Goal: Task Accomplishment & Management: Use online tool/utility

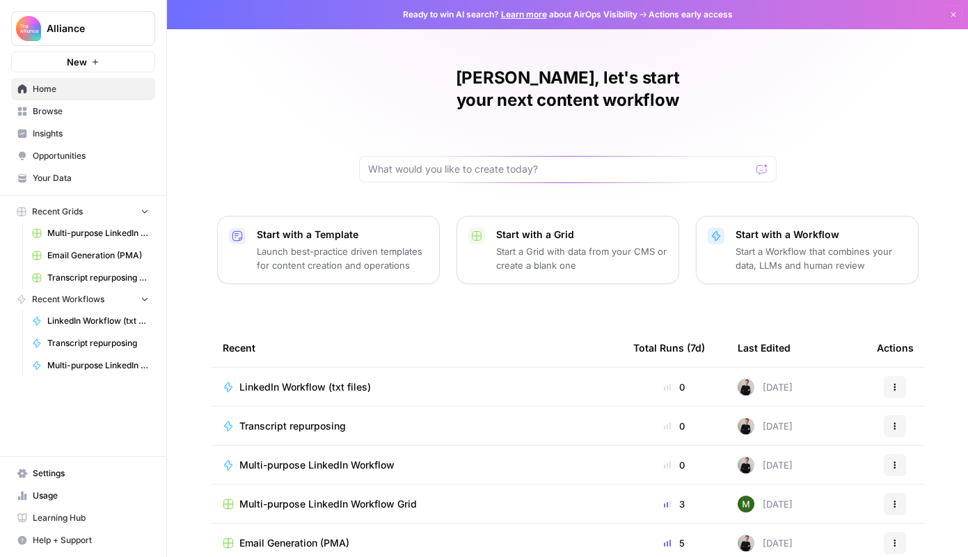
click at [86, 264] on link "Email Generation (PMA)" at bounding box center [90, 255] width 129 height 22
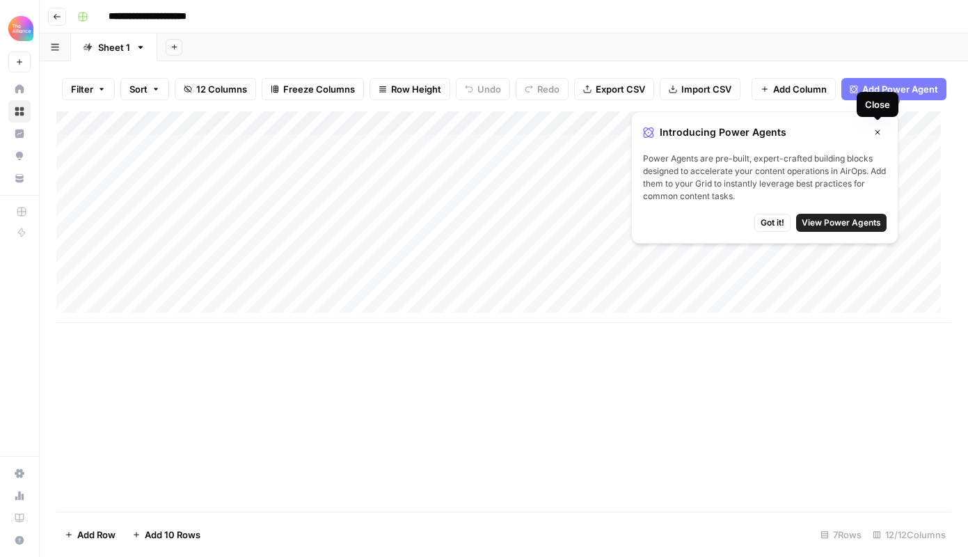
click at [878, 136] on button "Close" at bounding box center [878, 132] width 18 height 18
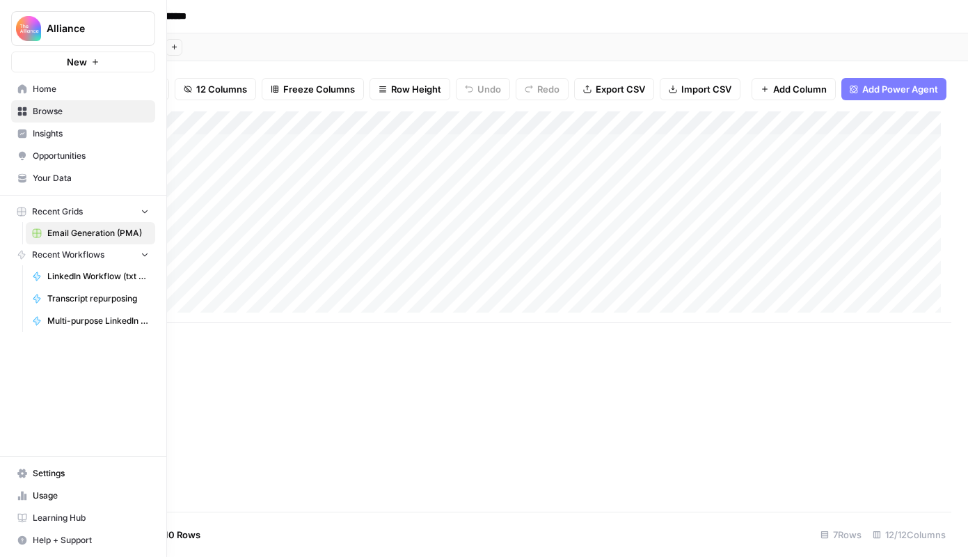
click at [88, 84] on span "Home" at bounding box center [91, 89] width 116 height 13
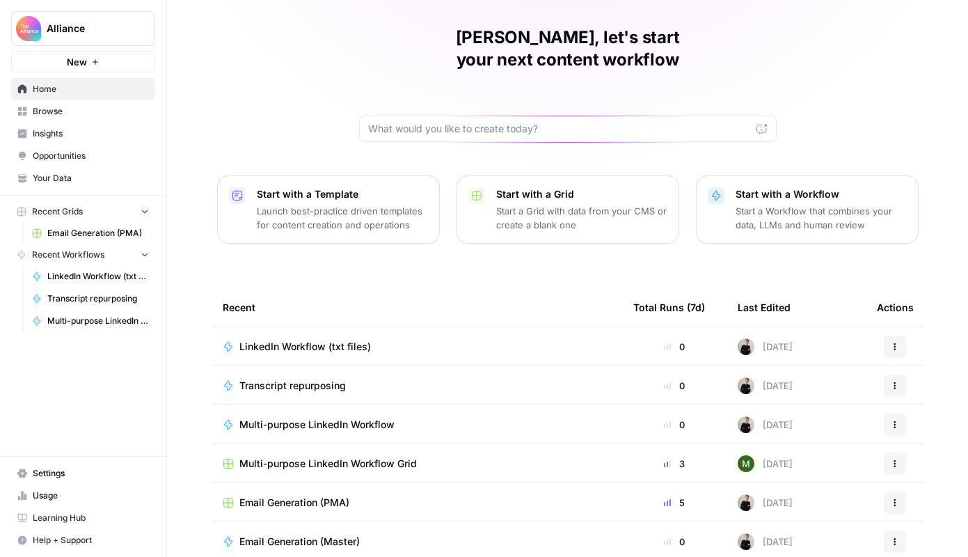
scroll to position [84, 0]
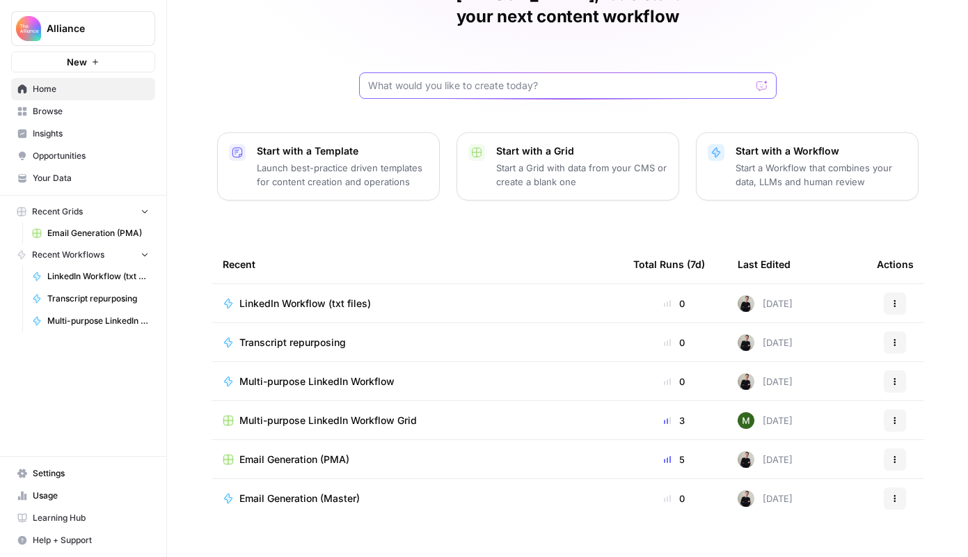
click at [406, 79] on input "text" at bounding box center [559, 86] width 383 height 14
type input "email"
click button "Send" at bounding box center [763, 86] width 18 height 18
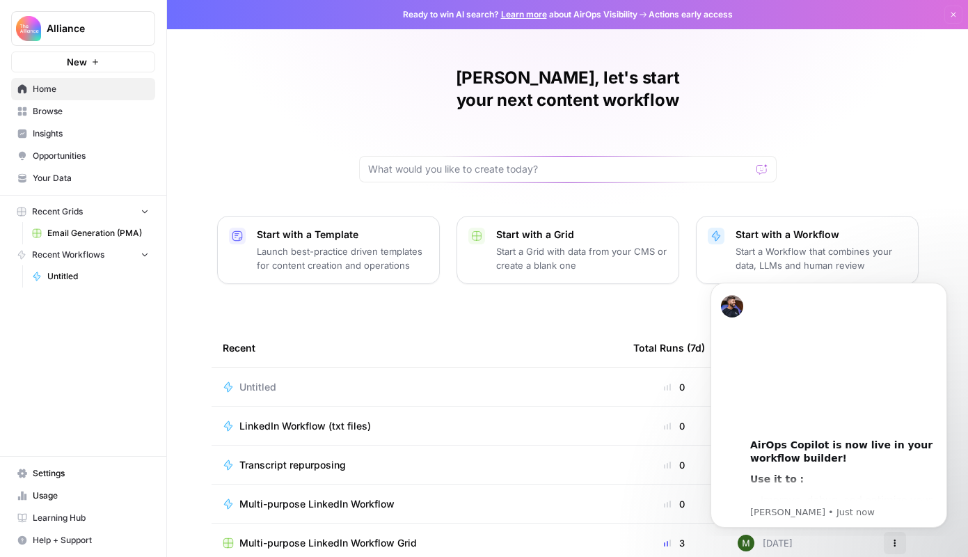
click at [537, 303] on div "Shreya, let's start your next content workflow Start with a Template Launch bes…" at bounding box center [567, 331] width 801 height 663
click at [940, 285] on icon "Dismiss notification" at bounding box center [944, 287] width 8 height 8
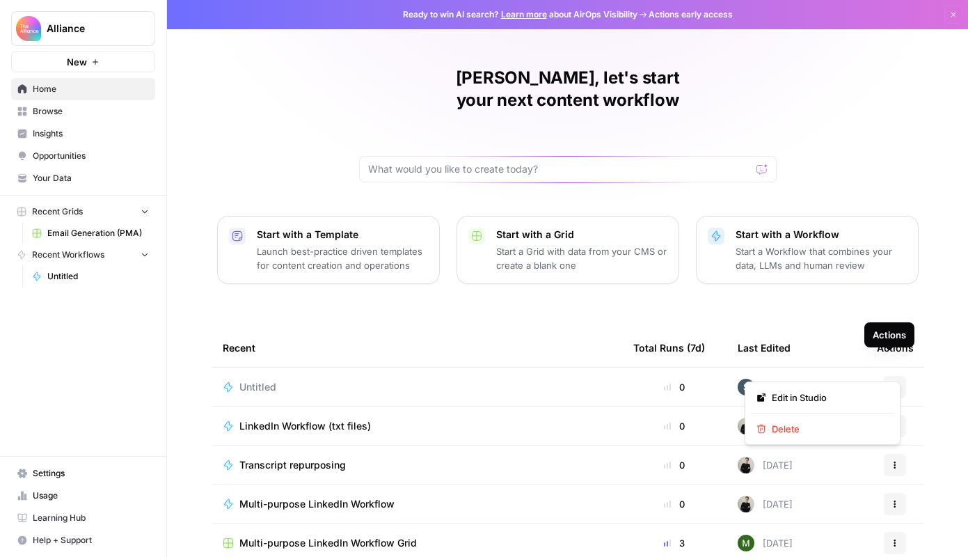
click at [894, 376] on button "Actions" at bounding box center [895, 387] width 22 height 22
click at [876, 428] on span "Delete" at bounding box center [827, 429] width 111 height 14
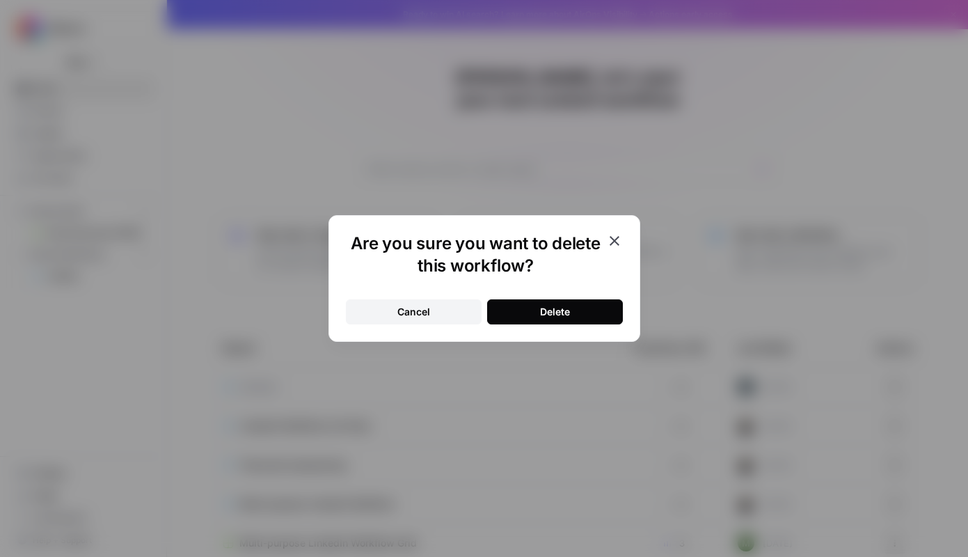
click at [547, 311] on div "Delete" at bounding box center [555, 312] width 30 height 14
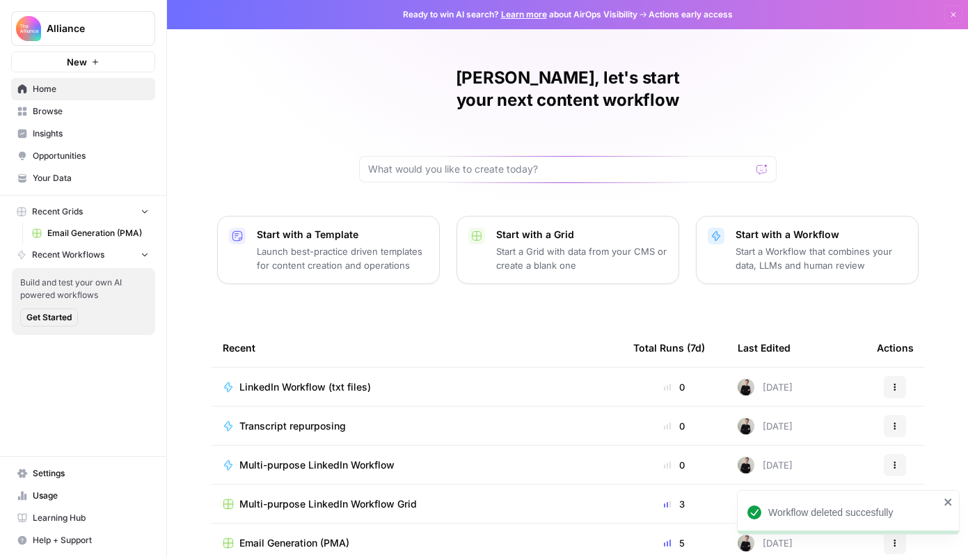
click at [124, 210] on button "Recent Grids" at bounding box center [83, 211] width 144 height 21
click at [118, 249] on button "Recent Workflows" at bounding box center [83, 254] width 144 height 21
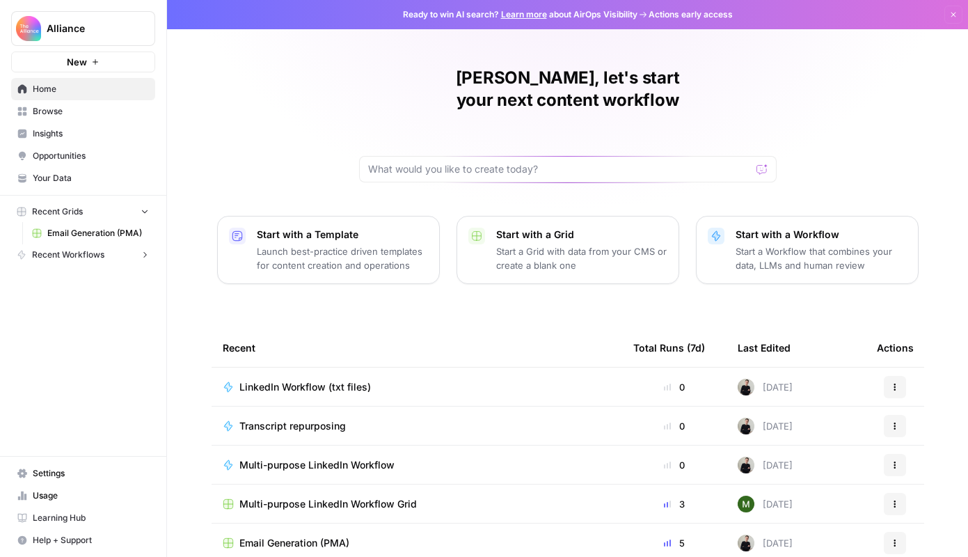
click at [118, 249] on button "Recent Workflows" at bounding box center [83, 254] width 144 height 21
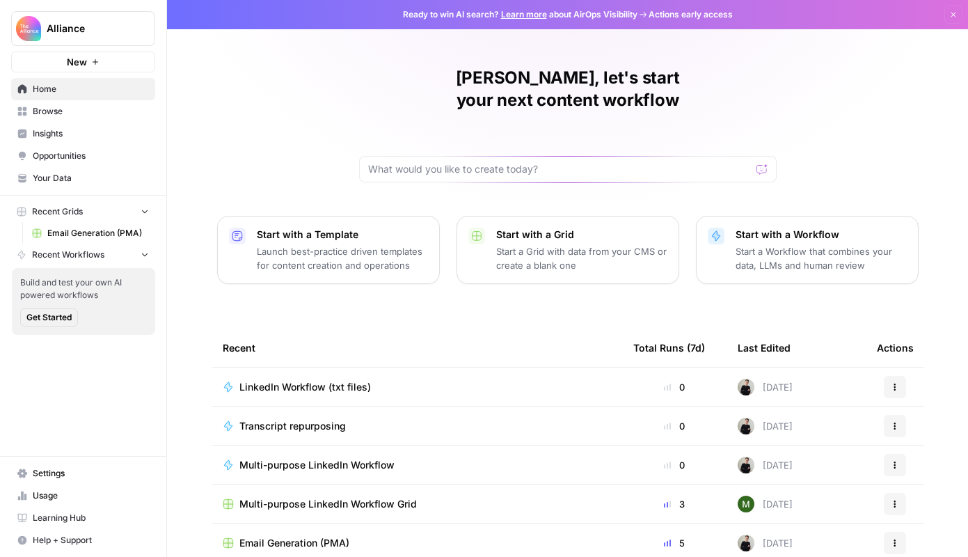
click at [97, 103] on link "Browse" at bounding box center [83, 111] width 144 height 22
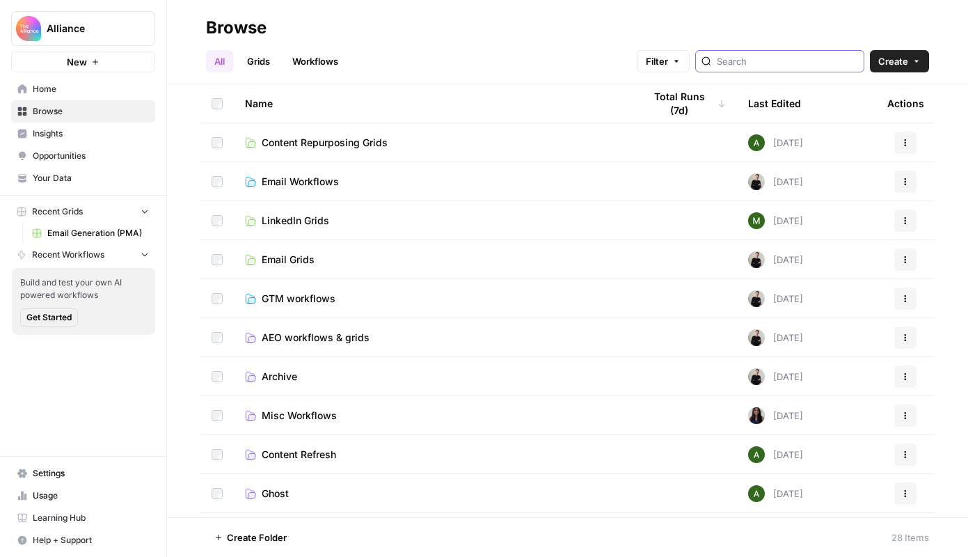
click at [788, 58] on input "search" at bounding box center [787, 61] width 141 height 14
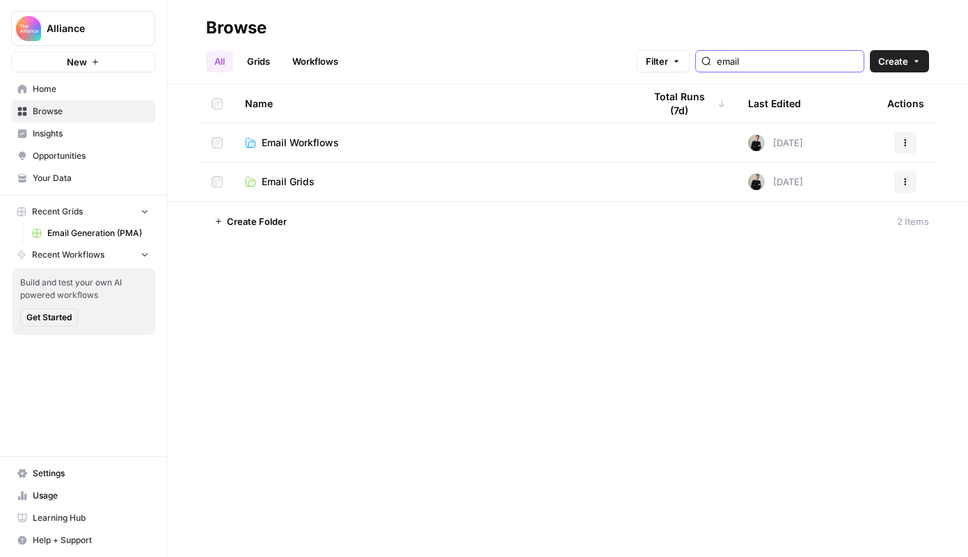
type input "email"
click at [624, 141] on td "Email Workflows" at bounding box center [433, 142] width 399 height 38
click at [319, 142] on span "Email Workflows" at bounding box center [300, 143] width 77 height 14
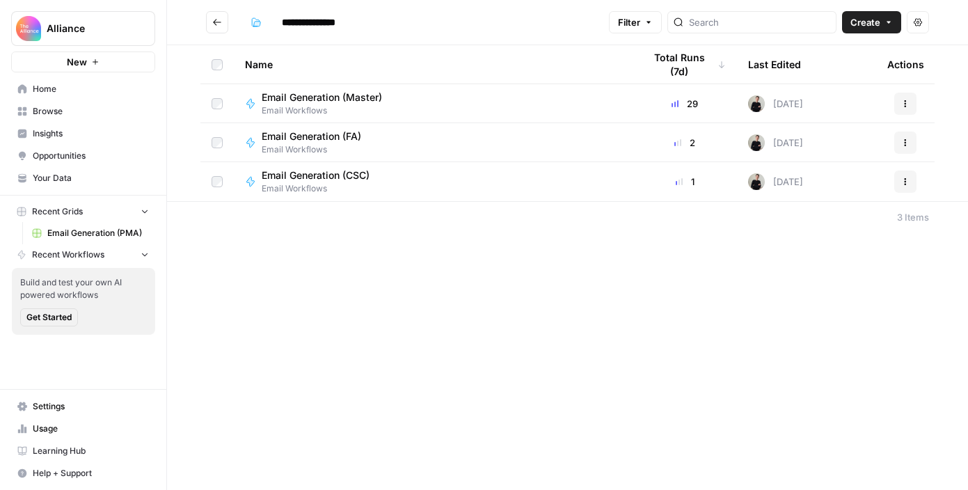
click at [78, 113] on span "Browse" at bounding box center [91, 111] width 116 height 13
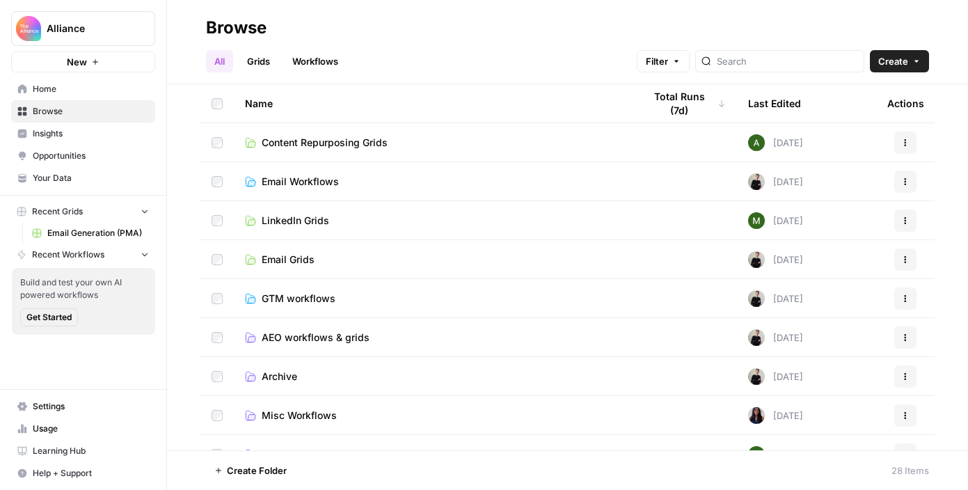
click at [335, 255] on link "Email Grids" at bounding box center [433, 260] width 377 height 14
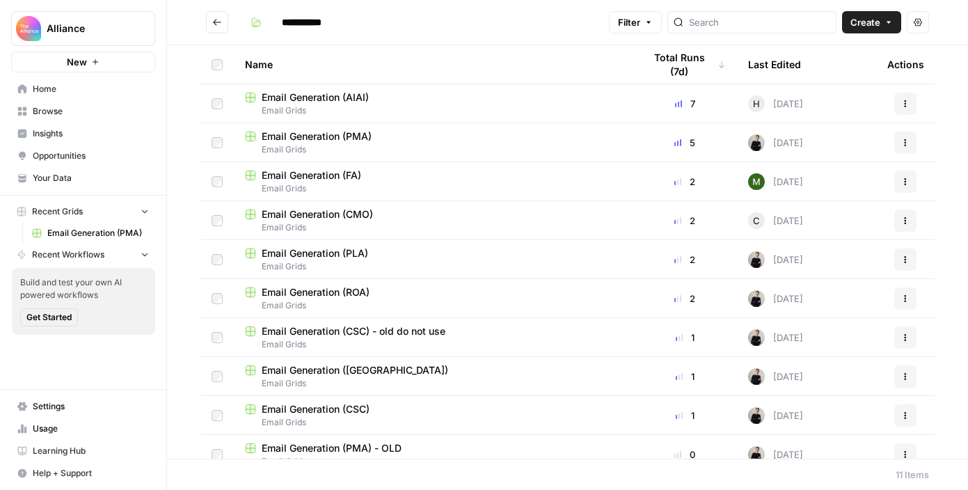
click at [404, 264] on span "Email Grids" at bounding box center [433, 266] width 377 height 13
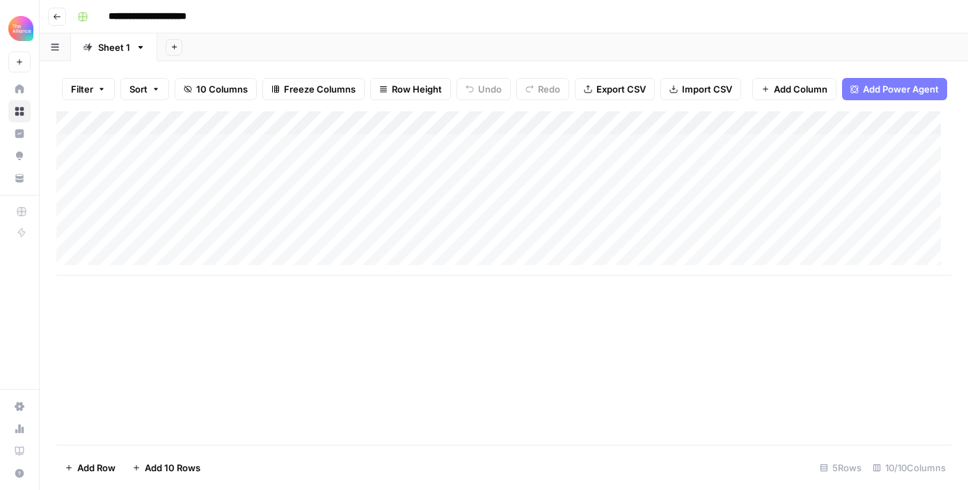
click at [177, 201] on div "Add Column" at bounding box center [503, 193] width 895 height 164
paste textarea "**********"
click at [113, 219] on textarea "**********" at bounding box center [215, 211] width 223 height 33
type textarea "**********"
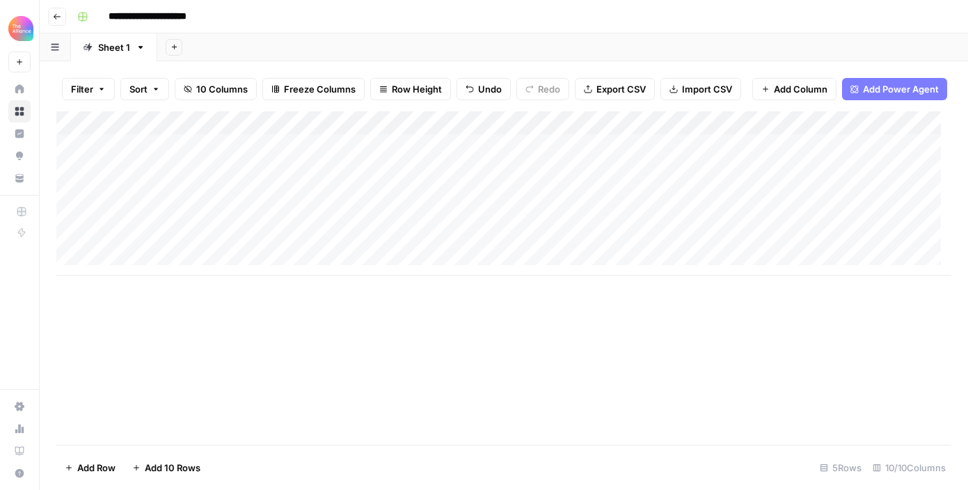
click at [357, 206] on div "Add Column" at bounding box center [503, 193] width 895 height 164
click at [321, 131] on div "Add Column" at bounding box center [503, 193] width 895 height 164
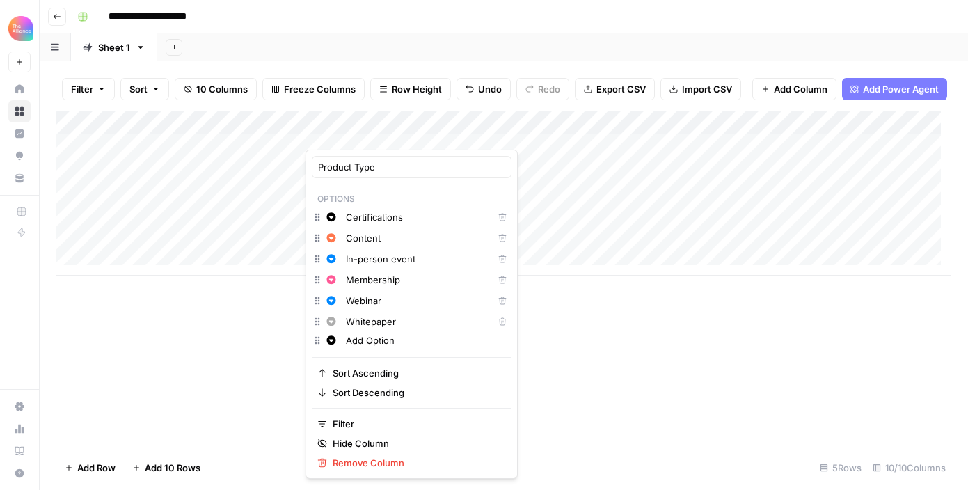
click at [528, 203] on div "Add Column" at bounding box center [503, 193] width 895 height 164
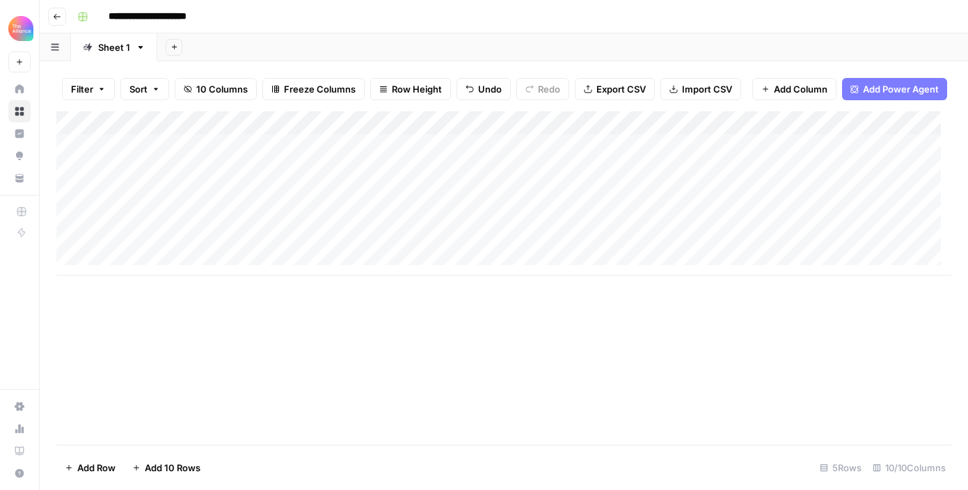
click at [329, 214] on div "Add Column" at bounding box center [503, 193] width 895 height 164
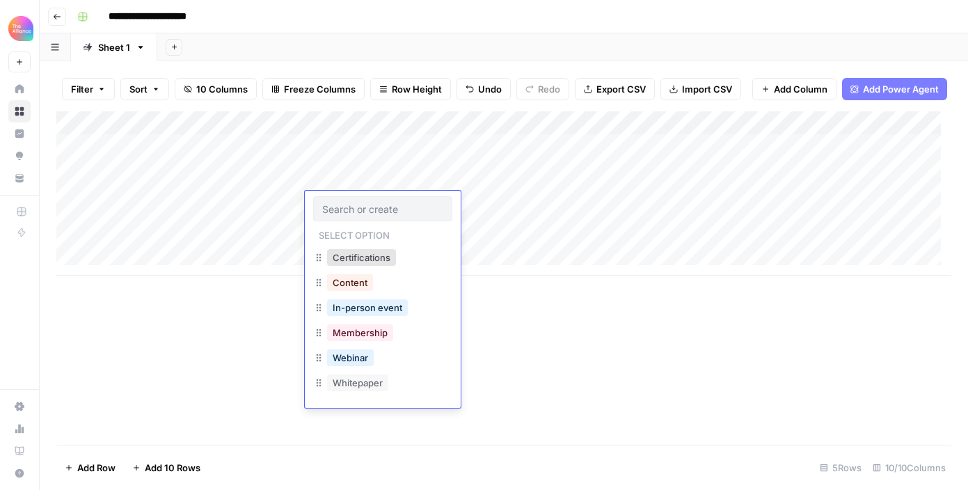
click at [385, 319] on div "In-person event" at bounding box center [382, 308] width 139 height 25
click at [371, 307] on button "In-person event" at bounding box center [367, 307] width 81 height 17
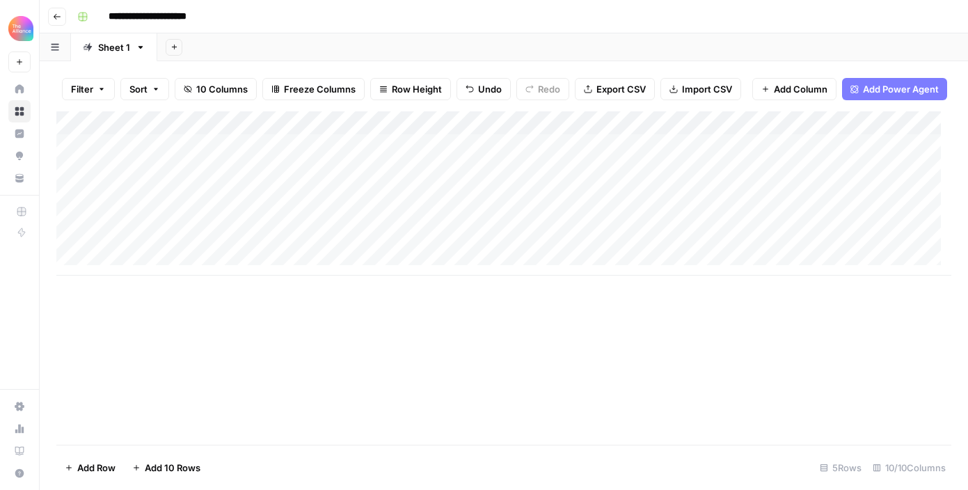
click at [506, 203] on div "Add Column" at bounding box center [503, 193] width 895 height 164
click at [216, 200] on div "Add Column" at bounding box center [503, 193] width 895 height 164
drag, startPoint x: 239, startPoint y: 202, endPoint x: 203, endPoint y: 202, distance: 35.5
click at [203, 202] on textarea "**********" at bounding box center [215, 204] width 223 height 19
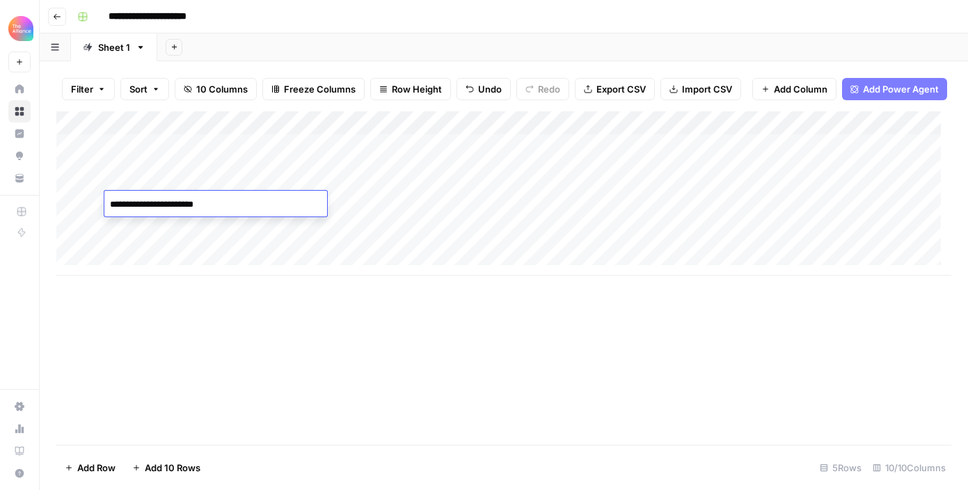
type textarea "**********"
click at [464, 205] on div "Add Column" at bounding box center [503, 193] width 895 height 164
click at [500, 205] on div "Add Column" at bounding box center [503, 193] width 895 height 164
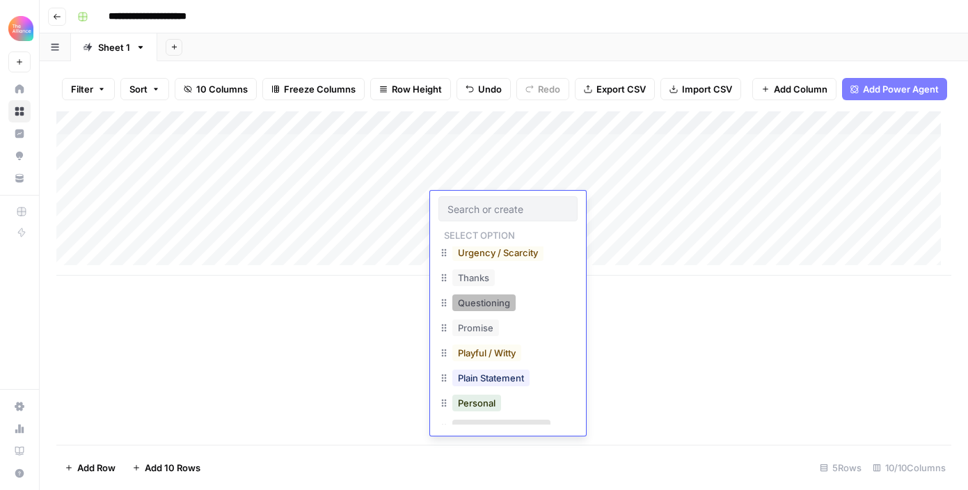
scroll to position [6, 0]
click at [535, 250] on button "Urgency / Scarcity" at bounding box center [497, 252] width 91 height 17
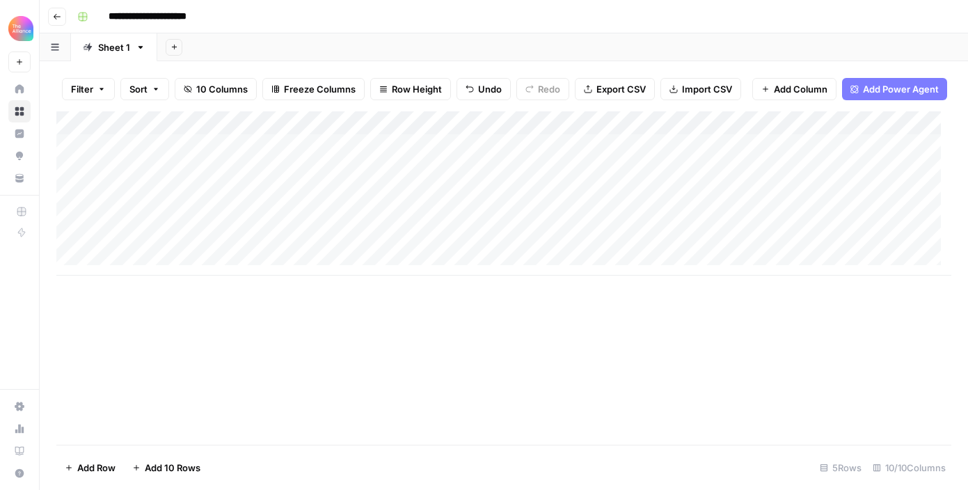
click at [600, 205] on div "Add Column" at bounding box center [503, 193] width 895 height 164
click at [629, 198] on div "Add Column" at bounding box center [503, 193] width 895 height 164
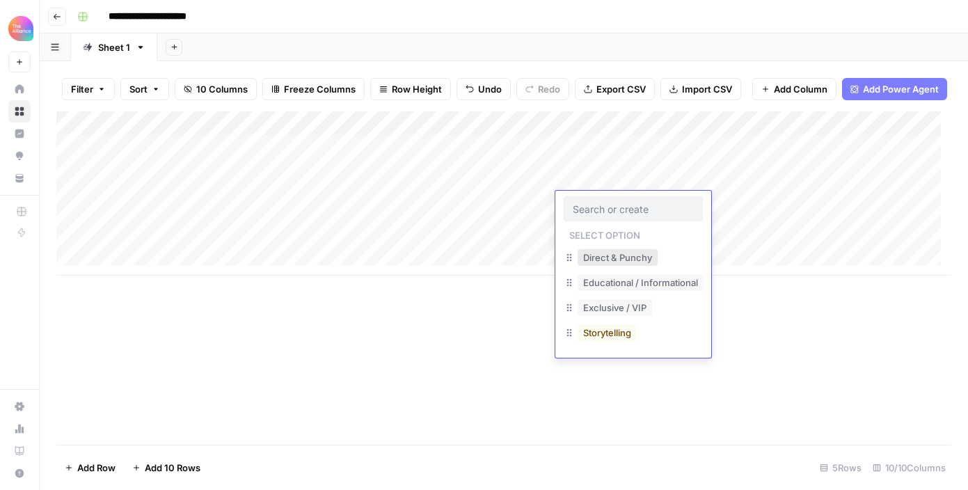
click at [647, 261] on button "Direct & Punchy" at bounding box center [618, 257] width 80 height 17
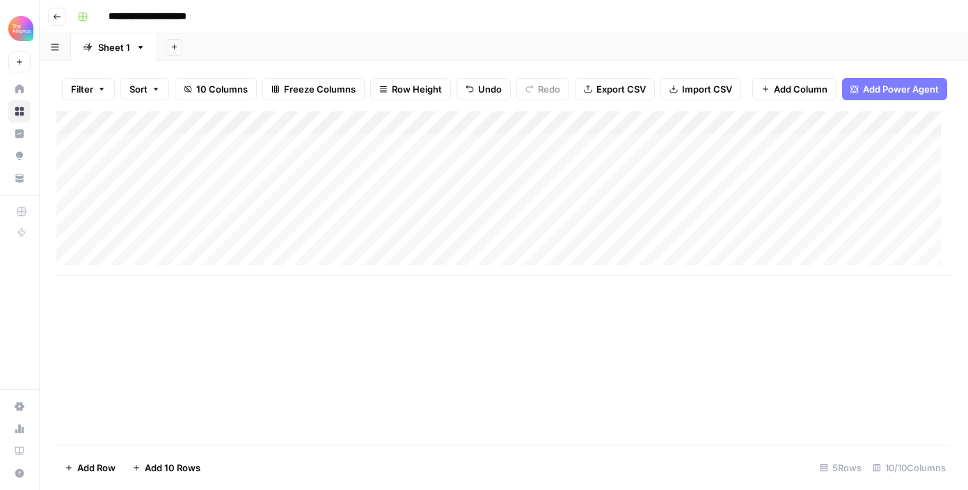
click at [764, 199] on div "Add Column" at bounding box center [503, 193] width 895 height 164
click at [748, 198] on div "Add Column" at bounding box center [503, 193] width 895 height 164
click at [748, 198] on textarea at bounding box center [792, 204] width 223 height 19
type textarea "**********"
click at [749, 324] on div "Add Column" at bounding box center [503, 277] width 895 height 333
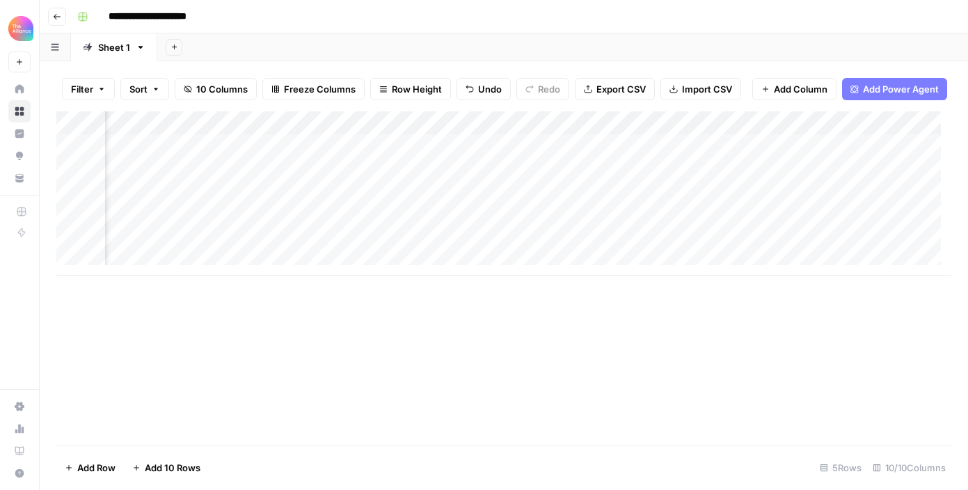
scroll to position [0, 395]
click at [752, 205] on div "Add Column" at bounding box center [503, 193] width 895 height 164
click at [750, 205] on div "Add Column" at bounding box center [503, 193] width 895 height 164
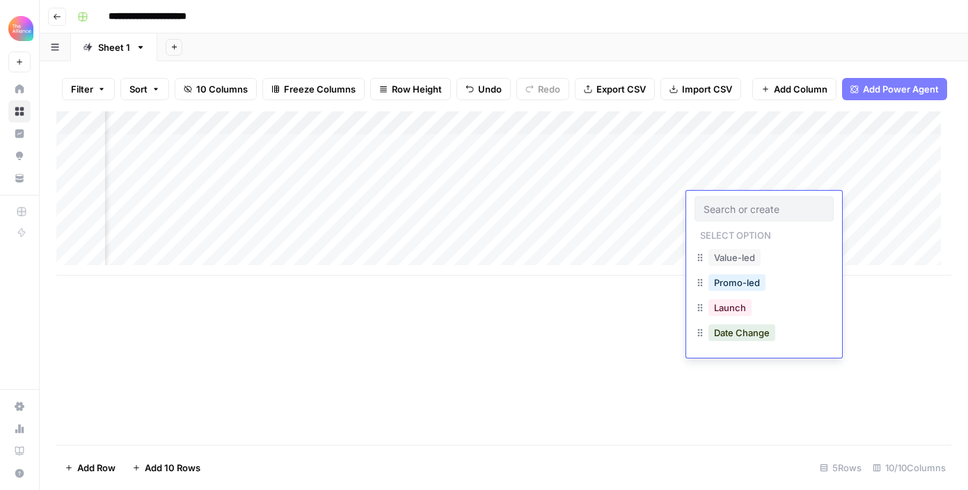
click at [750, 205] on input "text" at bounding box center [764, 209] width 121 height 13
click at [776, 288] on div "Promo-led" at bounding box center [764, 283] width 139 height 25
click at [734, 282] on button "Promo-led" at bounding box center [737, 282] width 57 height 17
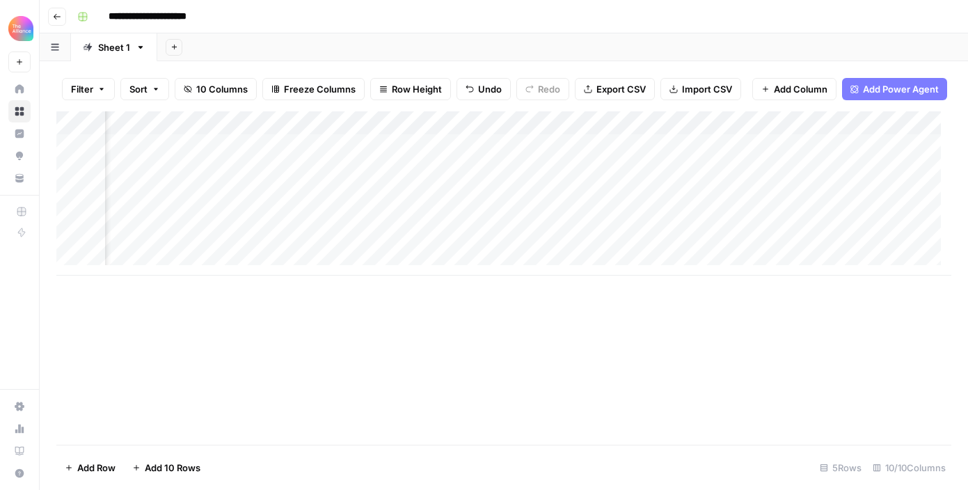
scroll to position [0, 364]
click at [477, 179] on div "Add Column" at bounding box center [503, 193] width 895 height 164
click at [575, 203] on div "Add Column" at bounding box center [503, 193] width 895 height 164
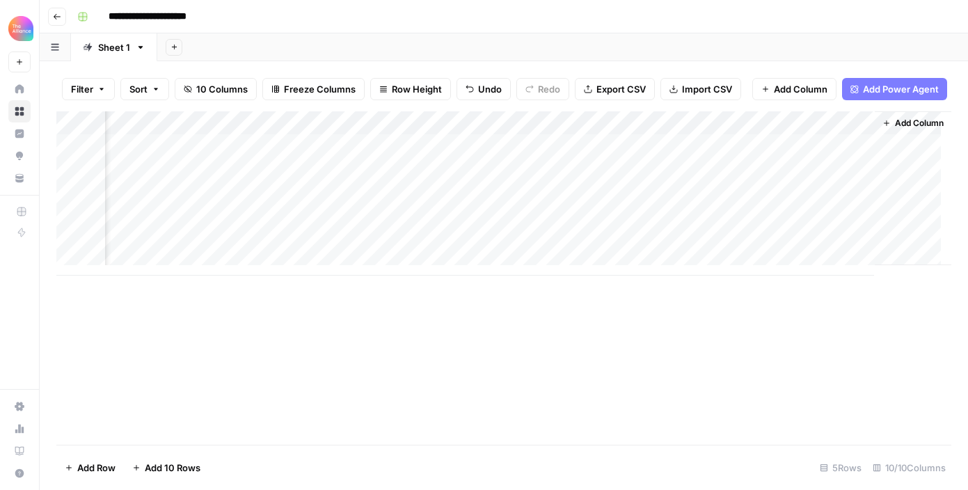
click at [587, 201] on div "Add Column" at bounding box center [503, 193] width 895 height 164
click at [647, 205] on div "Add Column" at bounding box center [503, 193] width 895 height 164
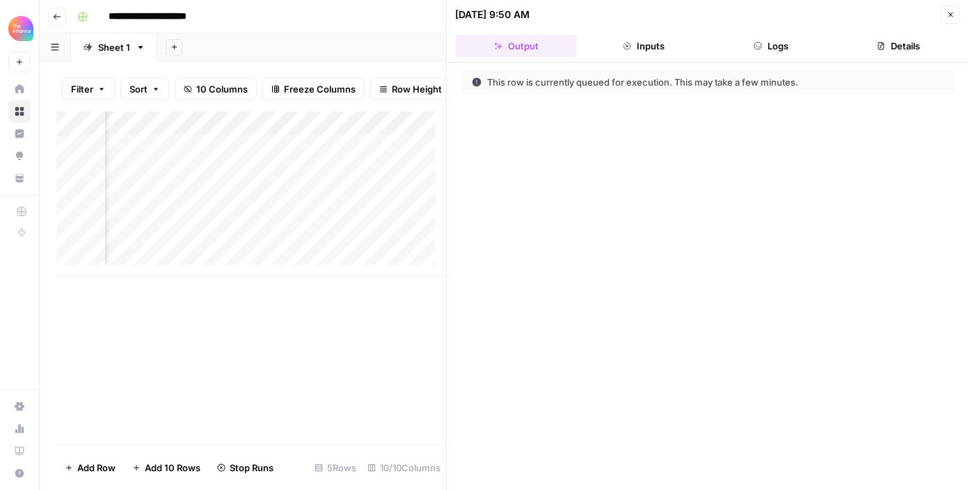
click at [950, 17] on icon "button" at bounding box center [951, 14] width 8 height 8
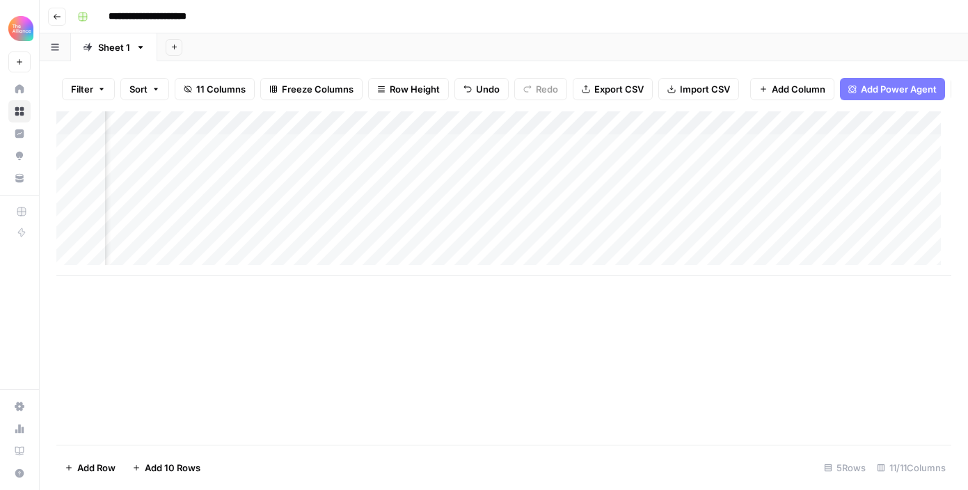
scroll to position [0, 713]
click at [720, 204] on div "Add Column" at bounding box center [503, 193] width 895 height 164
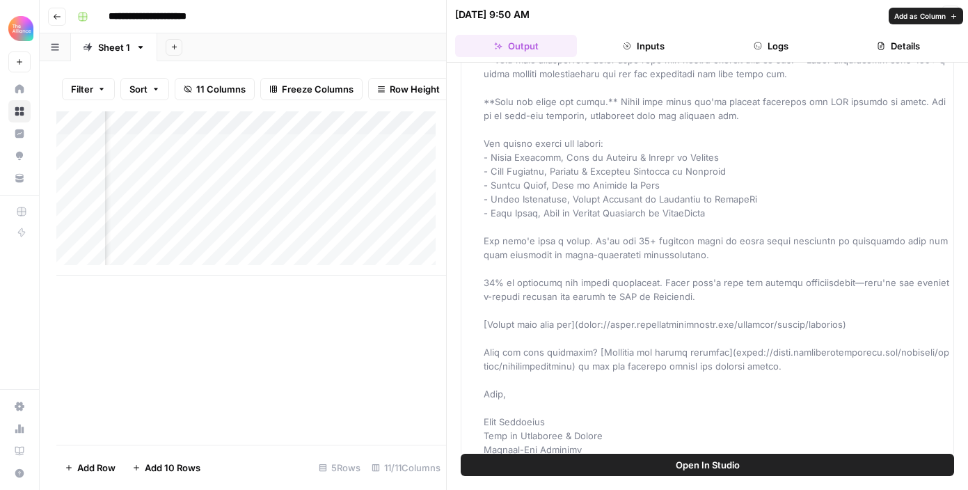
scroll to position [313, 0]
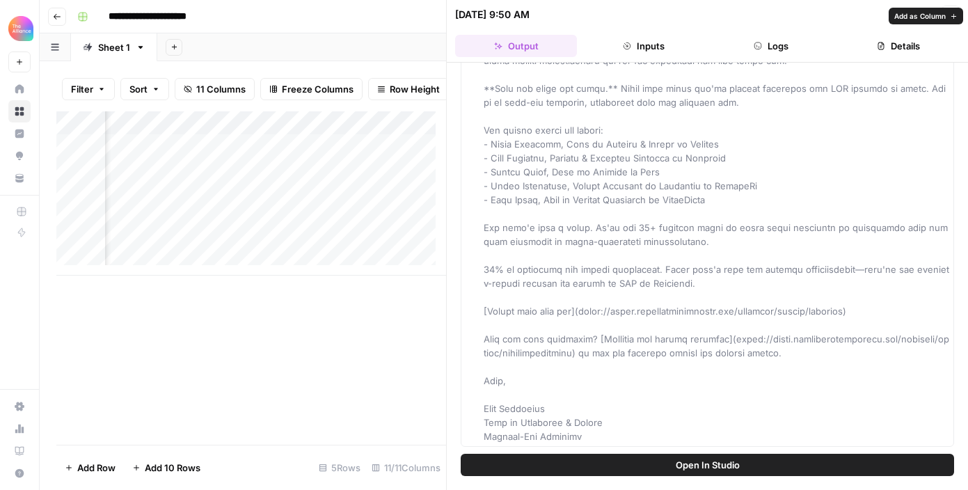
drag, startPoint x: 524, startPoint y: 109, endPoint x: 647, endPoint y: 436, distance: 349.5
click at [647, 436] on div "Email" at bounding box center [717, 116] width 466 height 654
copy span "Loremip Dolo:** Sitam'c adipisc: Elitse doeiu tem incid utla **Etdolor Magn:** …"
drag, startPoint x: 725, startPoint y: 384, endPoint x: 731, endPoint y: 377, distance: 9.9
click at [726, 381] on div "Email" at bounding box center [717, 116] width 466 height 654
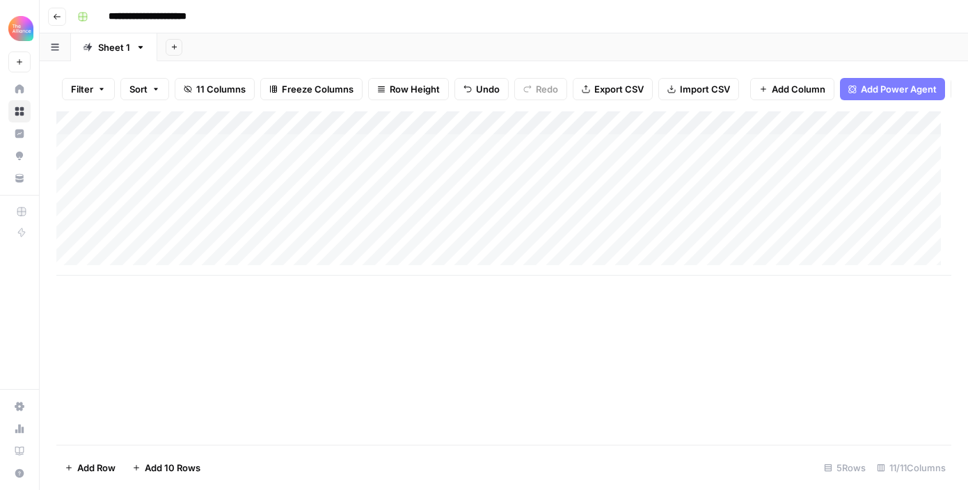
click at [180, 225] on div "Add Column" at bounding box center [503, 193] width 895 height 164
click at [230, 200] on div "Add Column" at bounding box center [503, 193] width 895 height 164
click at [207, 223] on div "Add Column" at bounding box center [503, 193] width 895 height 164
type textarea "**********"
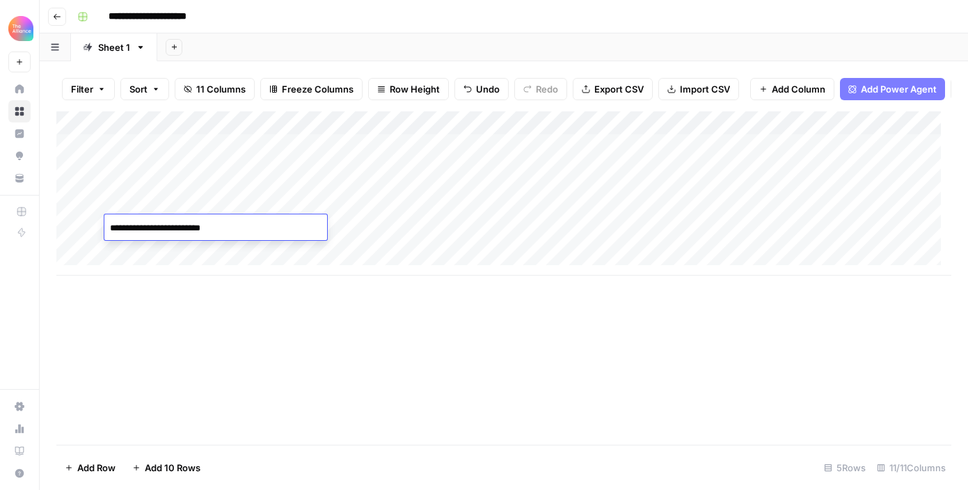
click at [379, 228] on div "Add Column" at bounding box center [503, 193] width 895 height 164
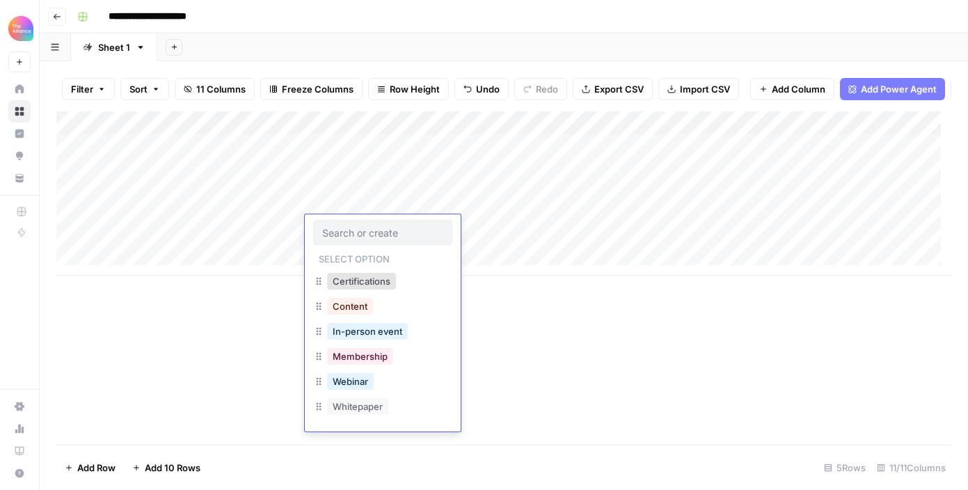
click at [380, 340] on div "In-person event" at bounding box center [367, 331] width 86 height 19
click at [383, 335] on button "In-person event" at bounding box center [367, 331] width 81 height 17
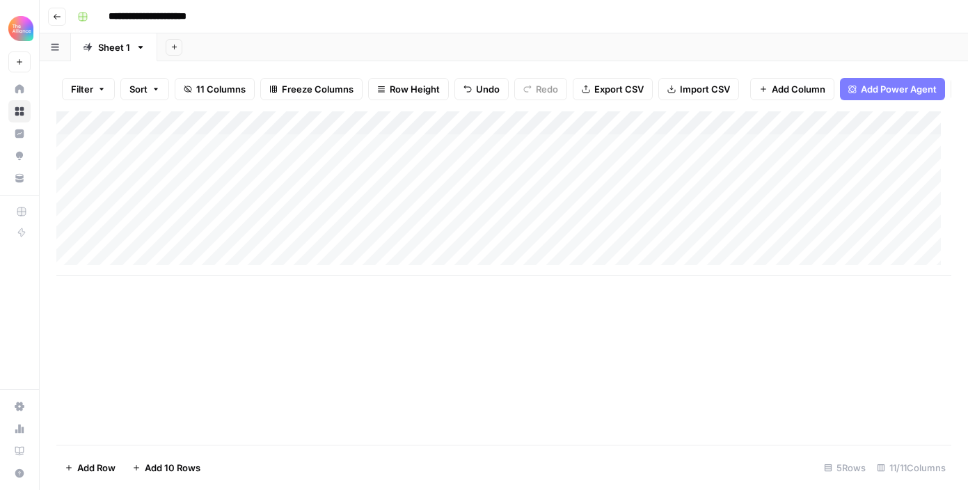
click at [506, 214] on div "Add Column" at bounding box center [503, 193] width 895 height 164
click at [506, 216] on div "Add Column" at bounding box center [503, 193] width 895 height 164
click at [509, 223] on div "Add Column" at bounding box center [503, 193] width 895 height 164
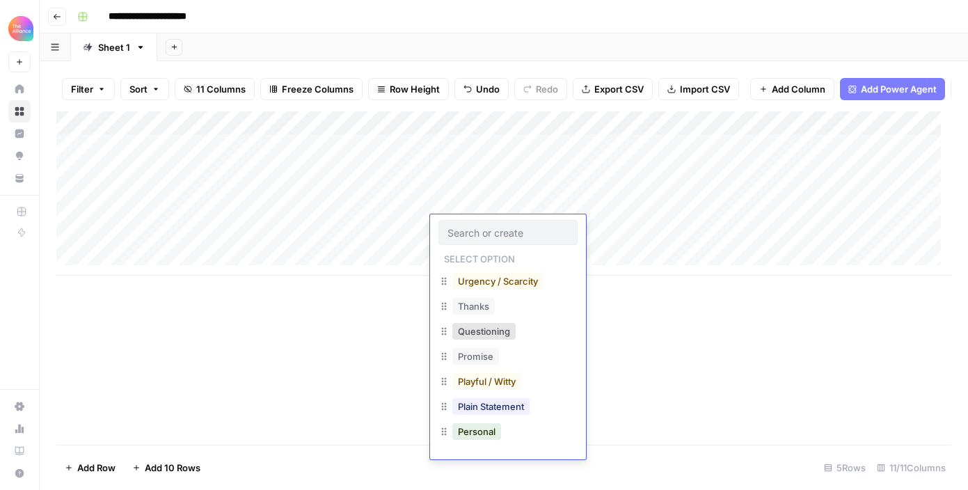
click at [509, 223] on div at bounding box center [507, 232] width 139 height 25
click at [511, 331] on button "Questioning" at bounding box center [483, 331] width 63 height 17
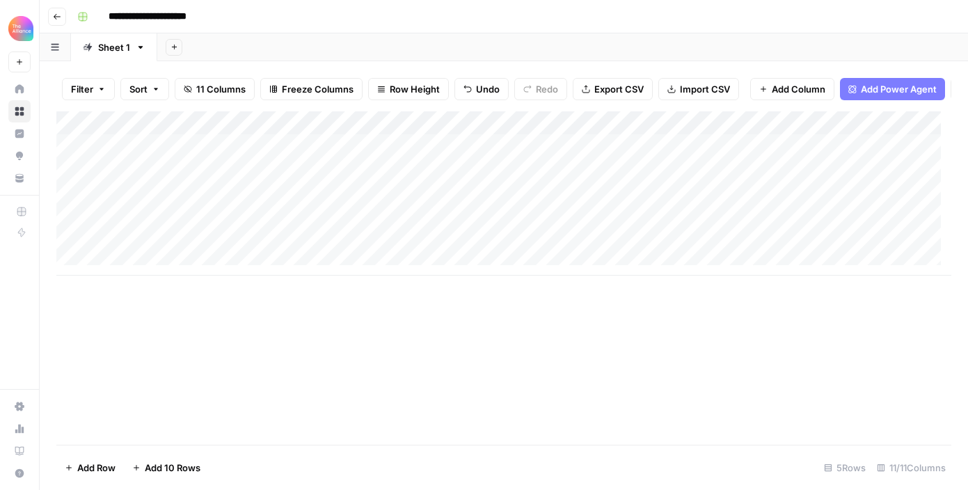
click at [517, 225] on div "Add Column" at bounding box center [503, 193] width 895 height 164
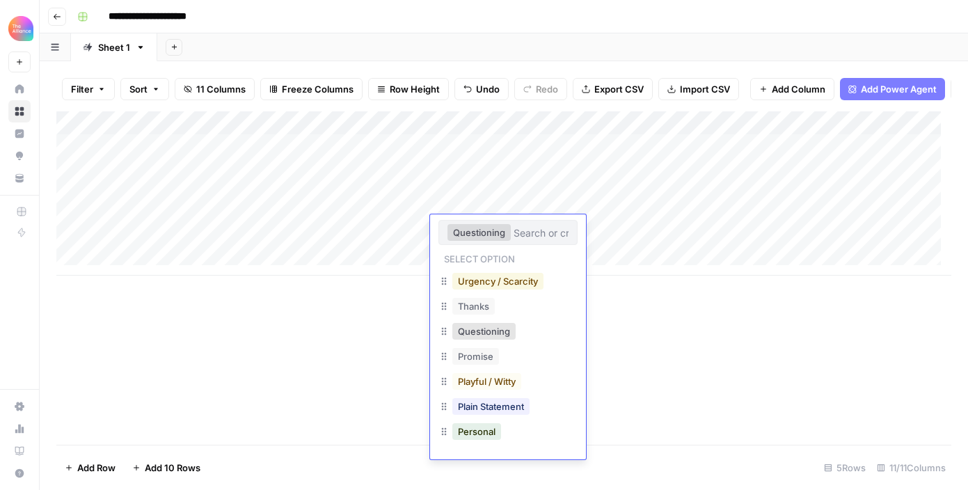
click at [516, 277] on button "Urgency / Scarcity" at bounding box center [497, 281] width 91 height 17
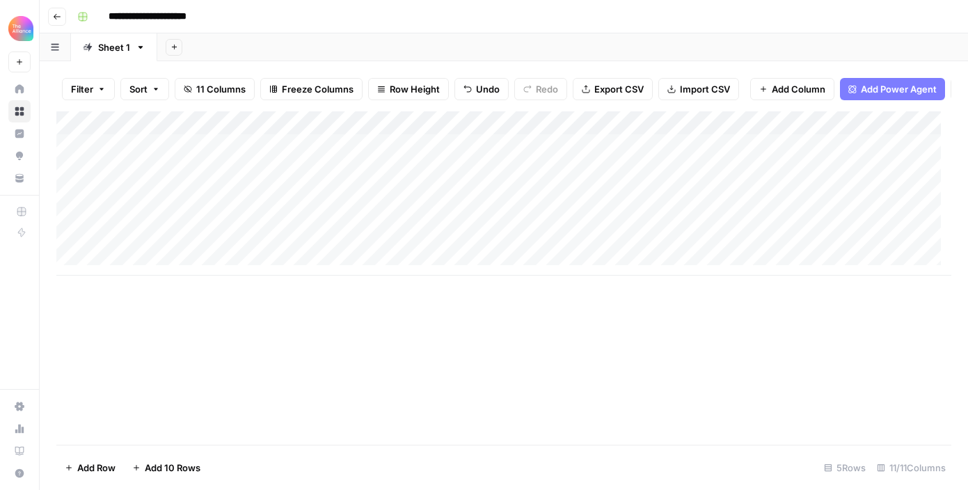
click at [508, 228] on div "Add Column" at bounding box center [503, 193] width 895 height 164
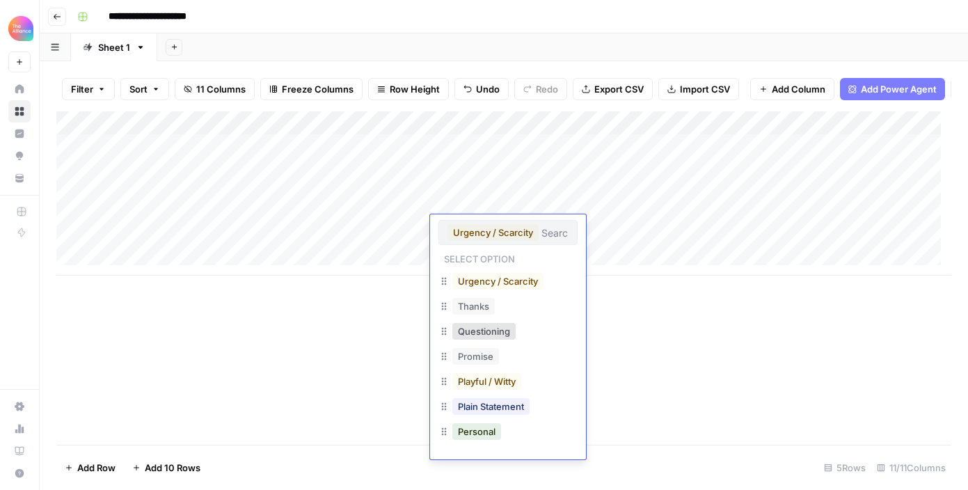
click at [624, 229] on div "Add Column" at bounding box center [503, 193] width 895 height 164
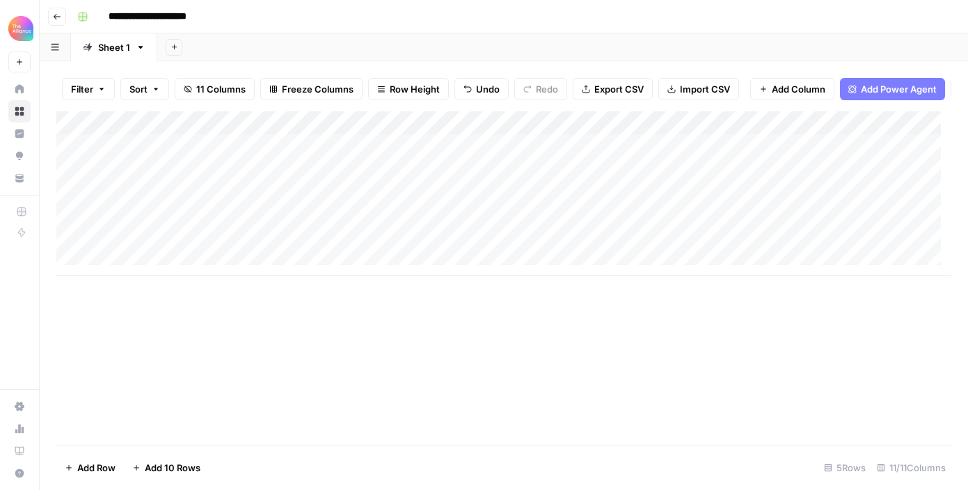
click at [624, 228] on div "Add Column" at bounding box center [503, 193] width 895 height 164
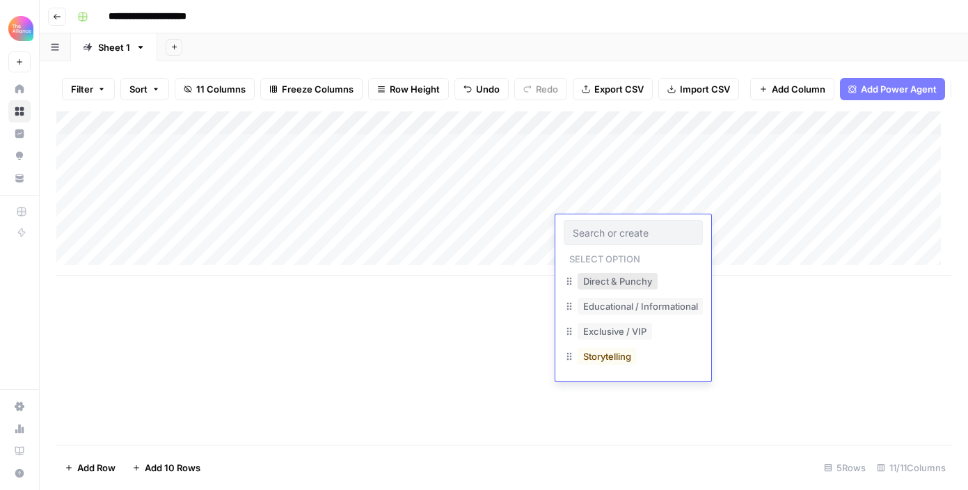
click at [657, 283] on button "Direct & Punchy" at bounding box center [618, 281] width 80 height 17
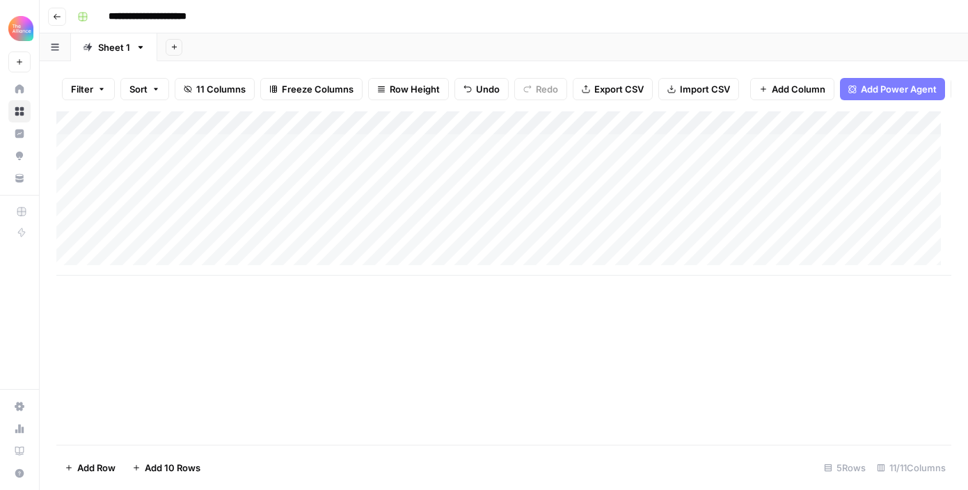
click at [787, 225] on div "Add Column" at bounding box center [503, 193] width 895 height 164
click at [770, 233] on div "Add Column" at bounding box center [503, 193] width 895 height 164
click at [768, 232] on textarea at bounding box center [792, 228] width 223 height 19
type textarea "**********"
click at [654, 342] on div "Add Column" at bounding box center [503, 277] width 895 height 333
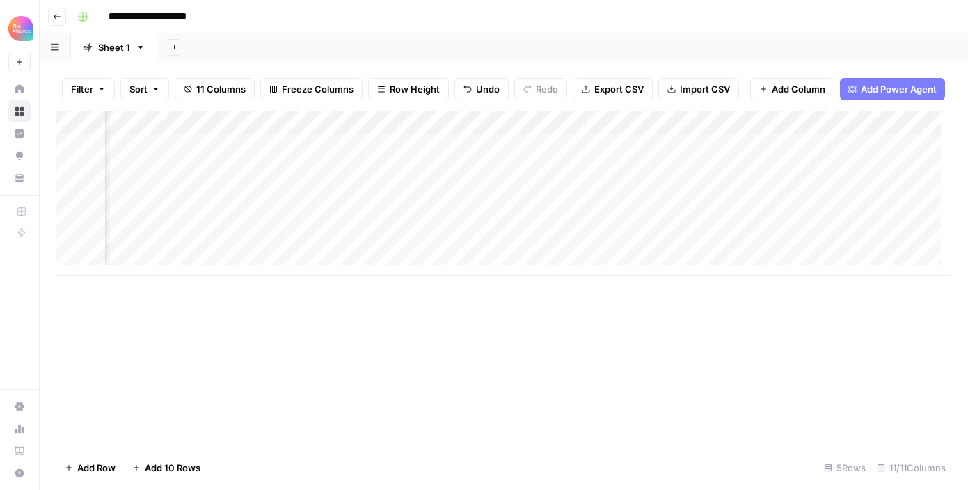
scroll to position [0, 578]
click at [555, 232] on div "Add Column" at bounding box center [503, 193] width 895 height 164
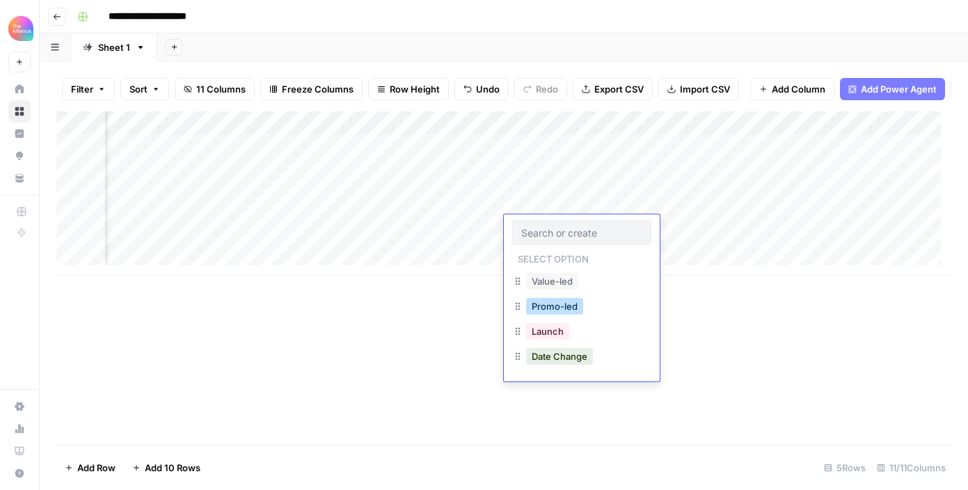
click at [569, 309] on button "Promo-led" at bounding box center [554, 306] width 57 height 17
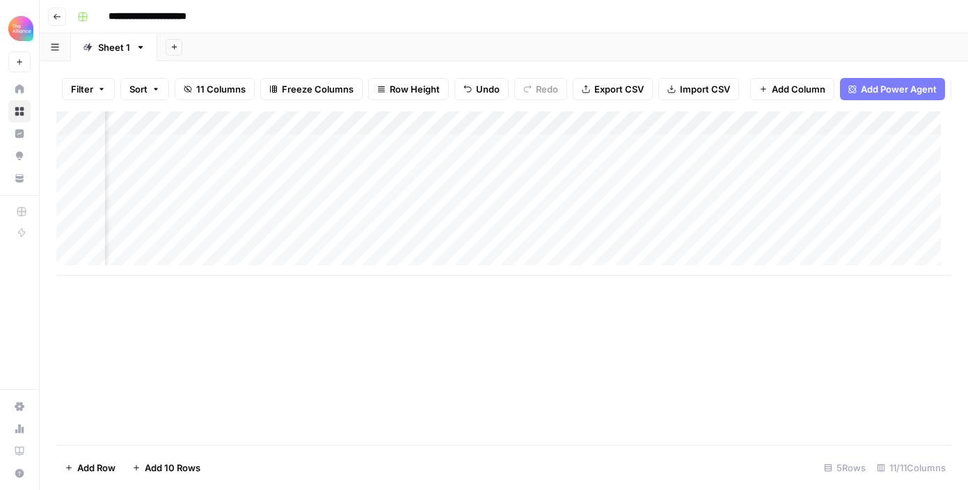
scroll to position [0, 772]
click at [650, 226] on div "Add Column" at bounding box center [503, 193] width 895 height 164
click at [650, 225] on div "Add Column" at bounding box center [503, 193] width 895 height 164
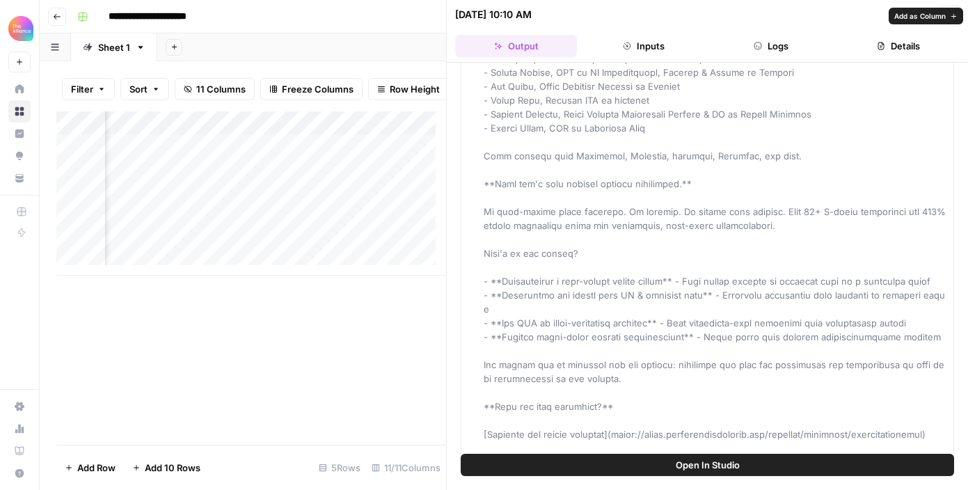
scroll to position [11, 0]
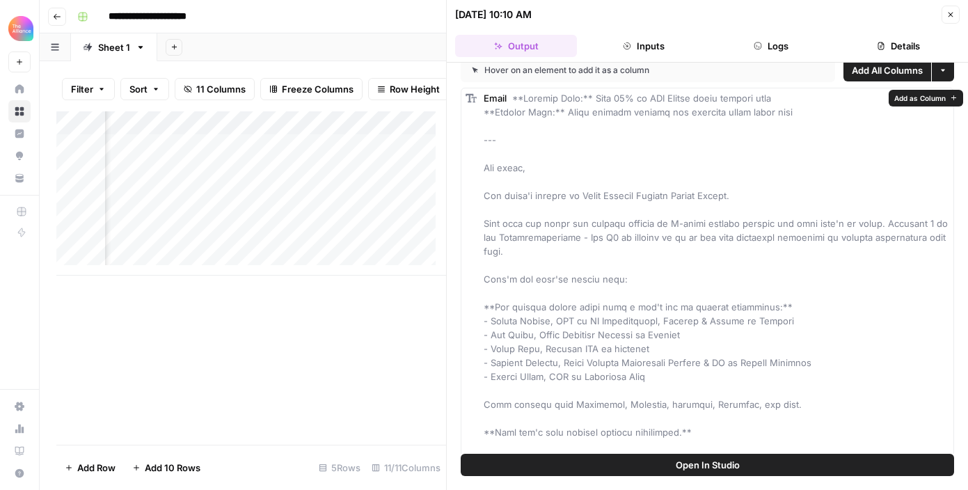
click at [511, 99] on div "Email" at bounding box center [717, 474] width 466 height 766
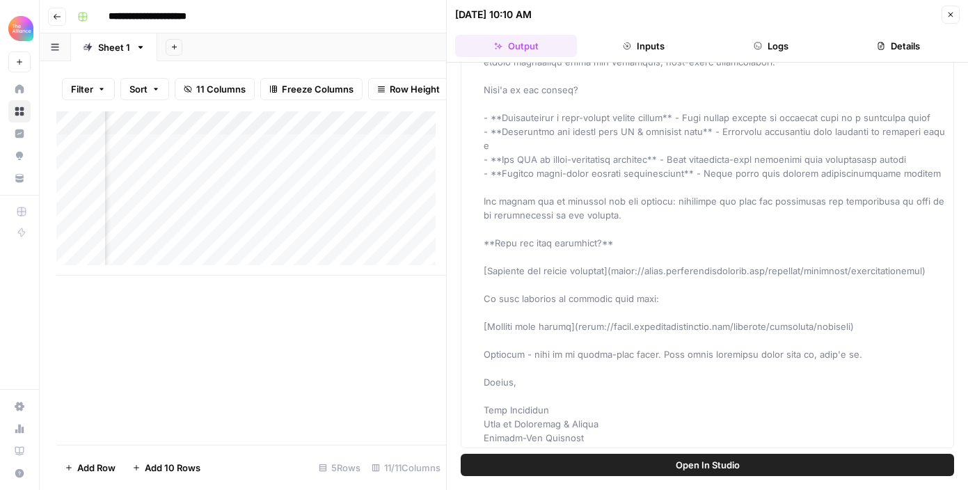
scroll to position [452, 0]
drag, startPoint x: 525, startPoint y: 97, endPoint x: 647, endPoint y: 411, distance: 336.9
click at [639, 434] on div "Email" at bounding box center [717, 61] width 466 height 766
copy span "Subject Line:** Over 50% of CPO Summit seats already gone **Preview Text:** Eli…"
drag, startPoint x: 670, startPoint y: 385, endPoint x: 663, endPoint y: 366, distance: 19.8
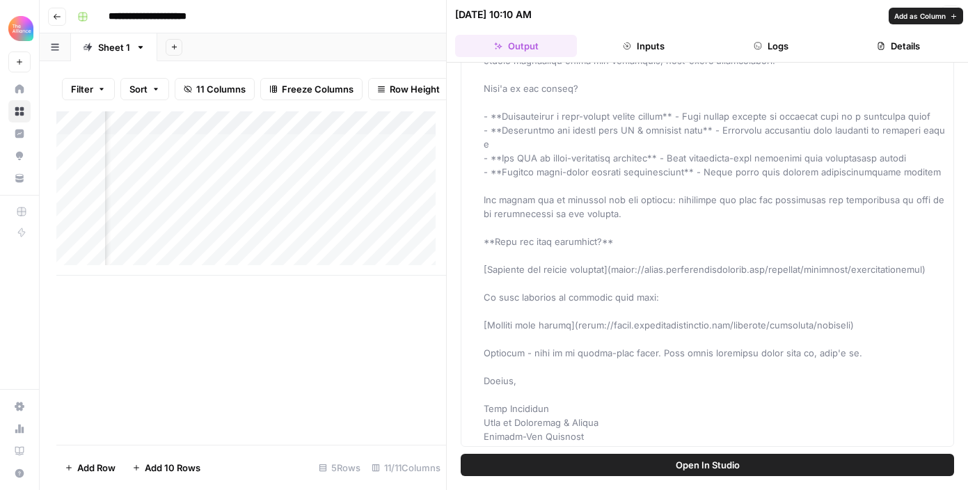
click at [670, 385] on div "Email" at bounding box center [717, 61] width 466 height 766
click at [626, 42] on icon "button" at bounding box center [627, 46] width 8 height 8
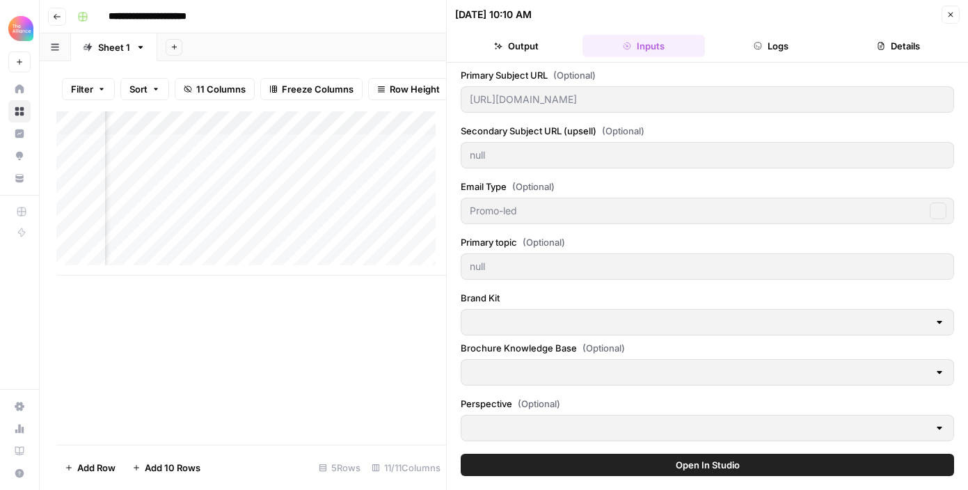
type input "Event Brochures"
type input "Product-Led Alliance"
click at [518, 43] on button "Output" at bounding box center [516, 46] width 122 height 22
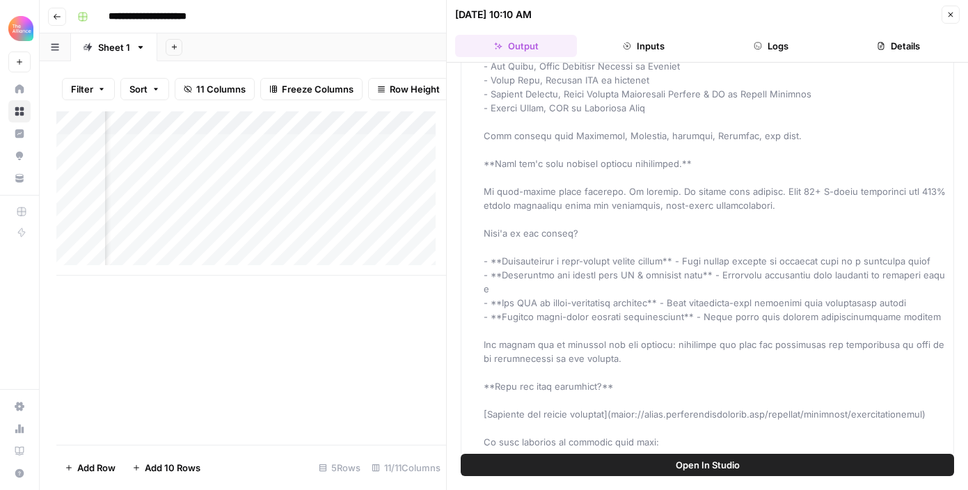
click at [947, 13] on icon "button" at bounding box center [951, 14] width 8 height 8
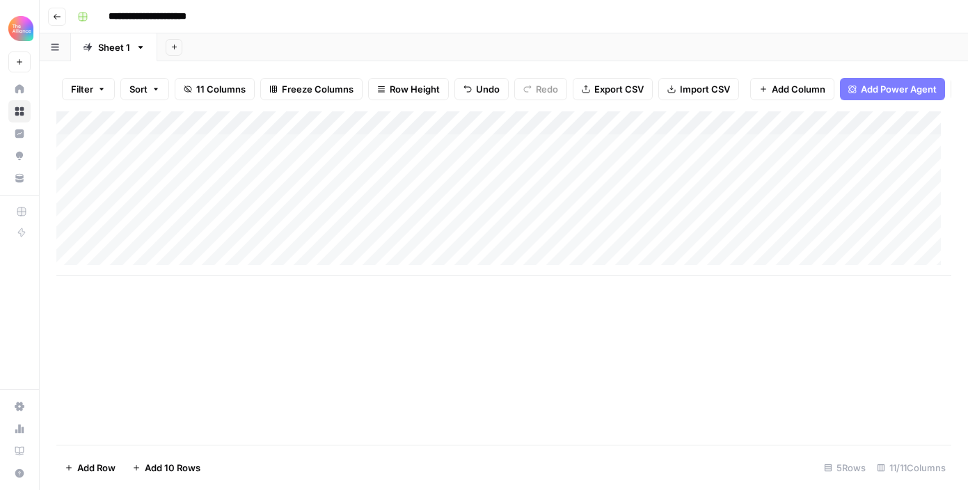
click at [230, 223] on div "Add Column" at bounding box center [503, 193] width 895 height 164
click at [234, 223] on textarea "**********" at bounding box center [215, 228] width 223 height 19
click at [234, 224] on textarea "**********" at bounding box center [215, 228] width 223 height 19
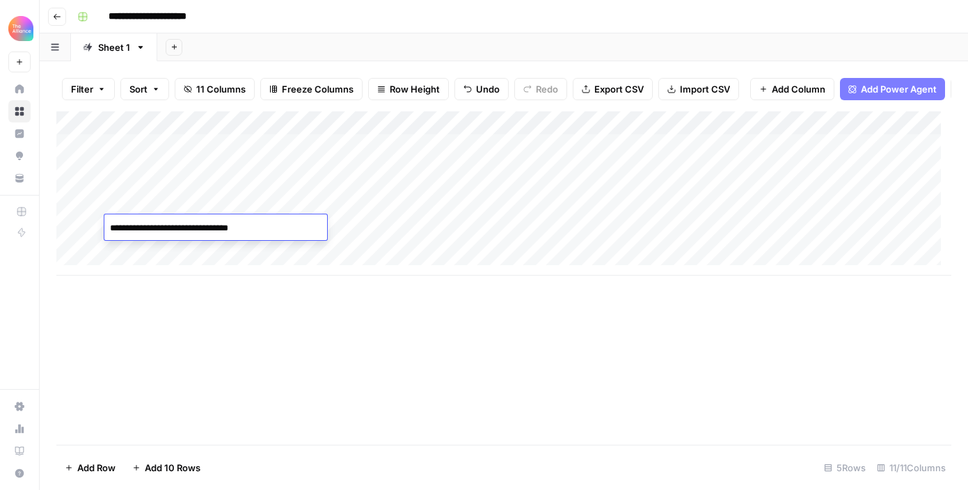
type textarea "**********"
click at [373, 266] on div "Add Column" at bounding box center [503, 193] width 895 height 164
click at [258, 247] on div "Add Column" at bounding box center [503, 205] width 895 height 188
click at [192, 228] on div "Add Column" at bounding box center [503, 205] width 895 height 188
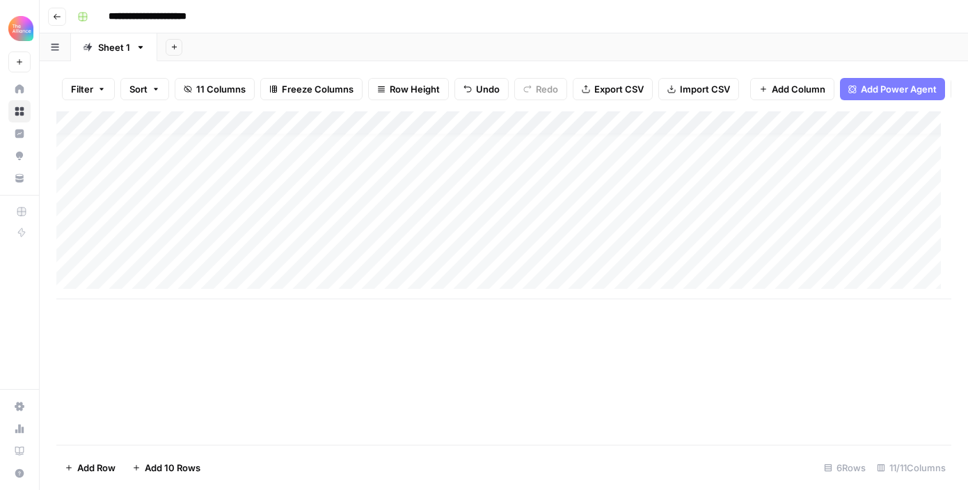
click at [191, 228] on div "Add Column" at bounding box center [503, 205] width 895 height 188
click at [176, 237] on div "Add Column" at bounding box center [503, 205] width 895 height 188
type textarea "**********"
click at [397, 241] on div "Add Column" at bounding box center [503, 205] width 895 height 188
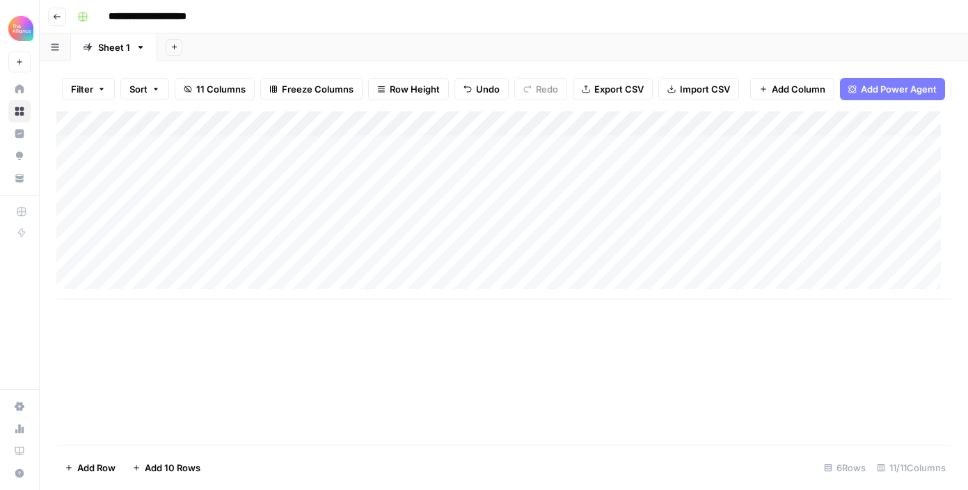
click at [408, 242] on div "Add Column" at bounding box center [503, 205] width 895 height 188
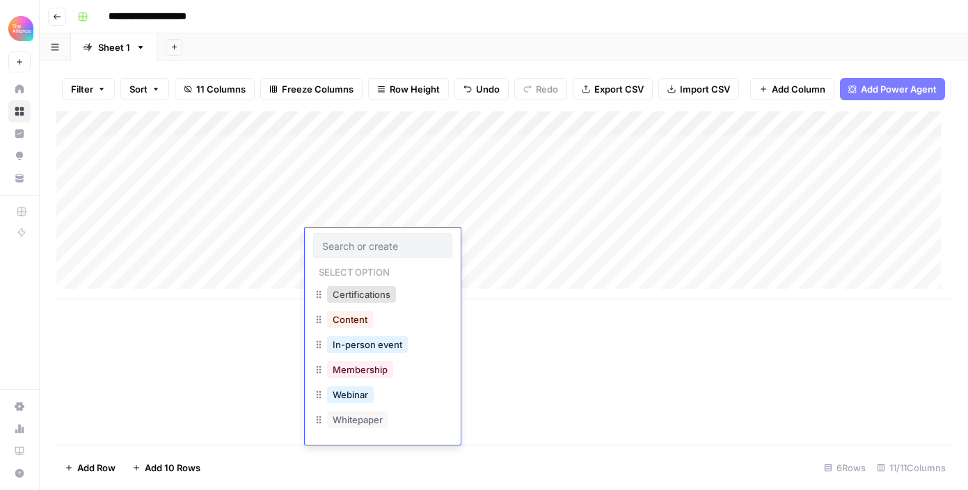
click at [408, 242] on input "text" at bounding box center [382, 245] width 121 height 13
click at [381, 343] on button "In-person event" at bounding box center [367, 344] width 81 height 17
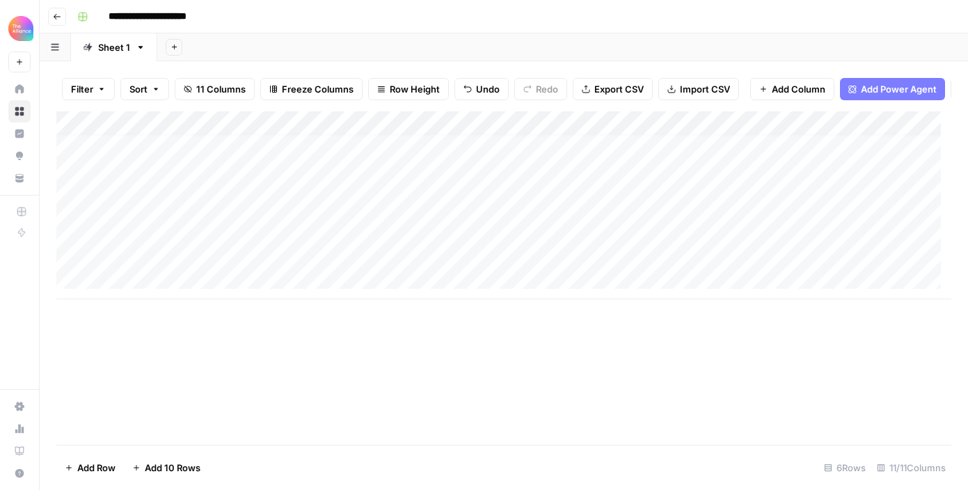
click at [490, 243] on div "Add Column" at bounding box center [503, 205] width 895 height 188
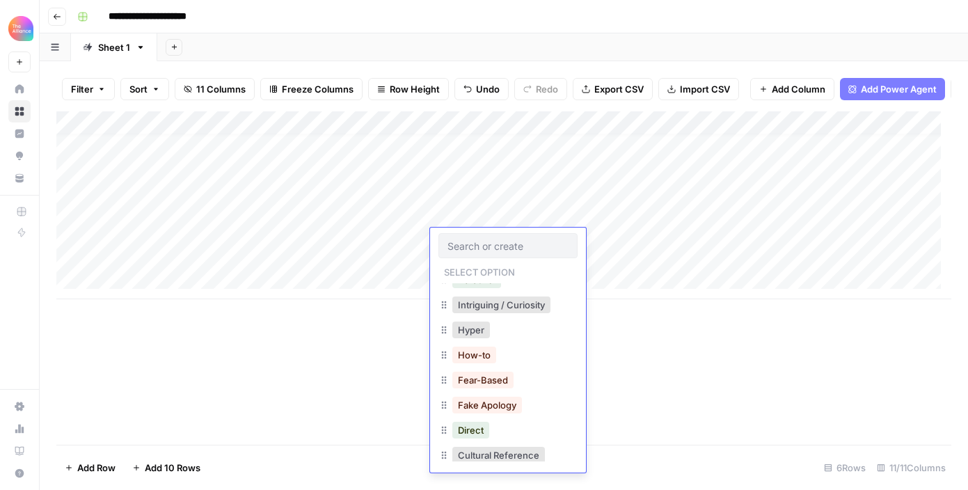
scroll to position [166, 0]
click at [515, 308] on button "Intriguing / Curiosity" at bounding box center [501, 304] width 98 height 17
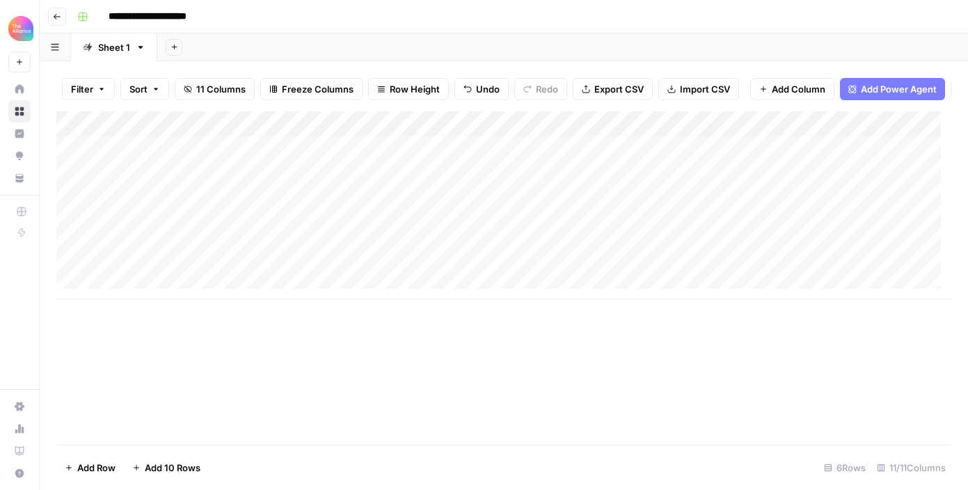
click at [599, 235] on div "Add Column" at bounding box center [503, 205] width 895 height 188
click at [602, 239] on div "Add Column" at bounding box center [503, 205] width 895 height 188
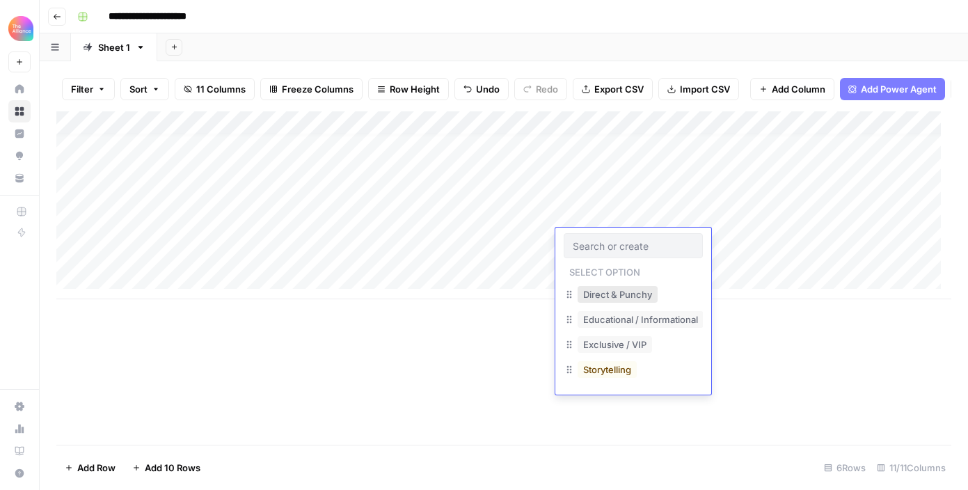
click at [640, 287] on button "Direct & Punchy" at bounding box center [618, 294] width 80 height 17
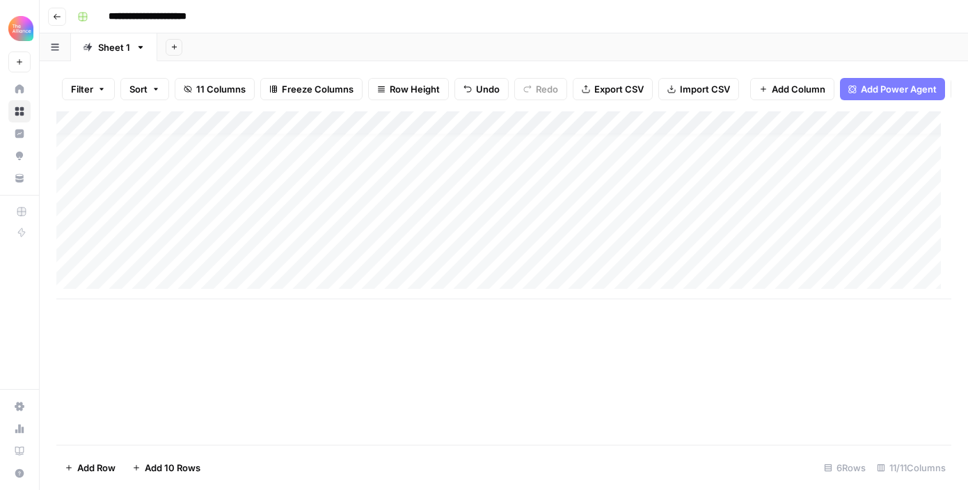
click at [716, 226] on div "Add Column" at bounding box center [503, 205] width 895 height 188
click at [720, 236] on div "Add Column" at bounding box center [503, 205] width 895 height 188
type textarea "**********"
click at [820, 284] on div "Add Column" at bounding box center [503, 205] width 895 height 188
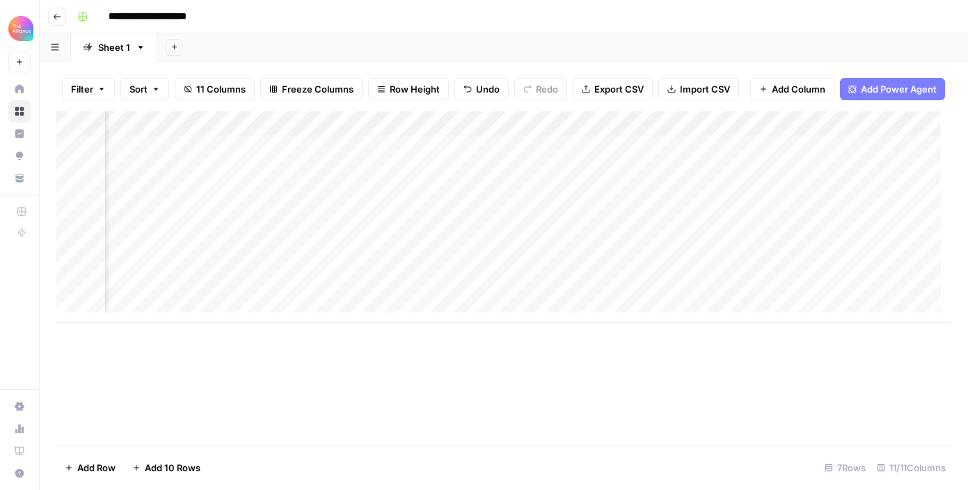
scroll to position [10, 484]
click at [644, 234] on div "Add Column" at bounding box center [503, 217] width 895 height 212
click at [651, 242] on div "Add Column" at bounding box center [503, 217] width 895 height 212
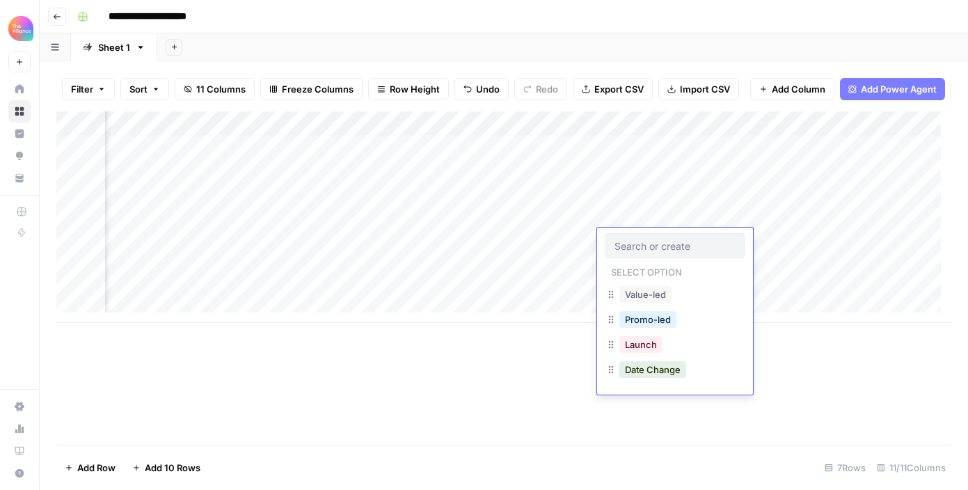
click at [651, 242] on input "text" at bounding box center [675, 245] width 121 height 13
click at [649, 315] on button "Promo-led" at bounding box center [647, 319] width 57 height 17
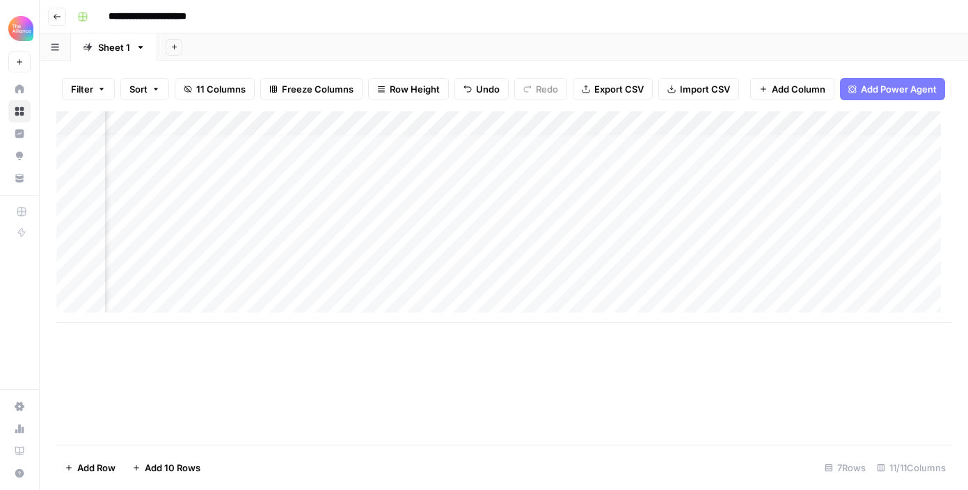
scroll to position [10, 734]
click at [685, 235] on div "Add Column" at bounding box center [503, 217] width 895 height 212
click at [651, 239] on div "Add Column" at bounding box center [503, 217] width 895 height 212
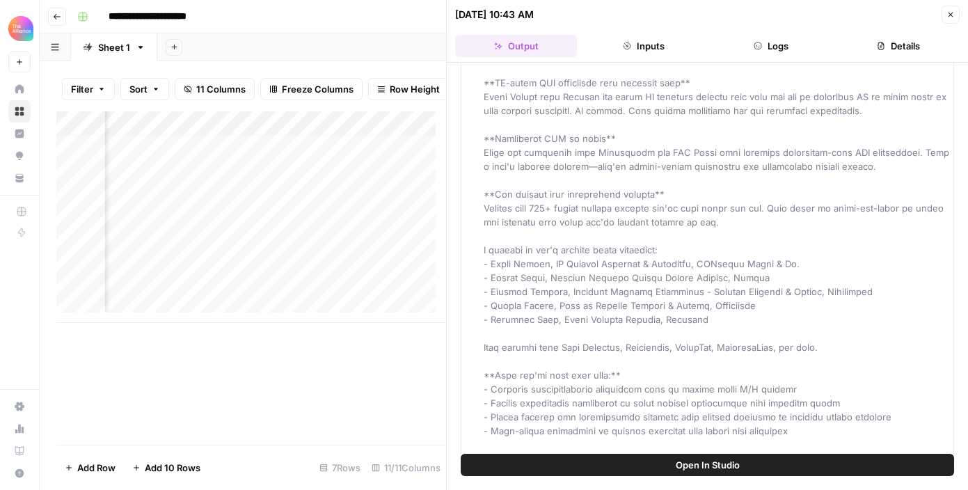
scroll to position [397, 0]
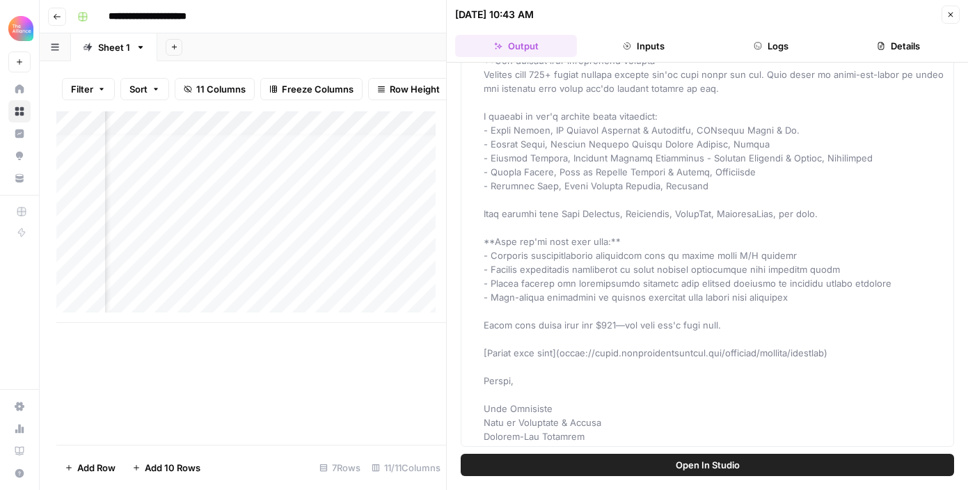
drag, startPoint x: 514, startPoint y: 109, endPoint x: 614, endPoint y: 474, distance: 378.0
click at [614, 475] on div "Hover on an element to add it as a column Add All Columns More options Email Op…" at bounding box center [707, 276] width 521 height 427
copy span "**Loremip Dolo:** Sit ametcon adipisc elitsed Doeiusm't INC utlabo... **Etdolor…"
click at [633, 332] on div "Email" at bounding box center [717, 75] width 466 height 738
click at [947, 7] on button "Close" at bounding box center [951, 15] width 18 height 18
